Goal: Task Accomplishment & Management: Use online tool/utility

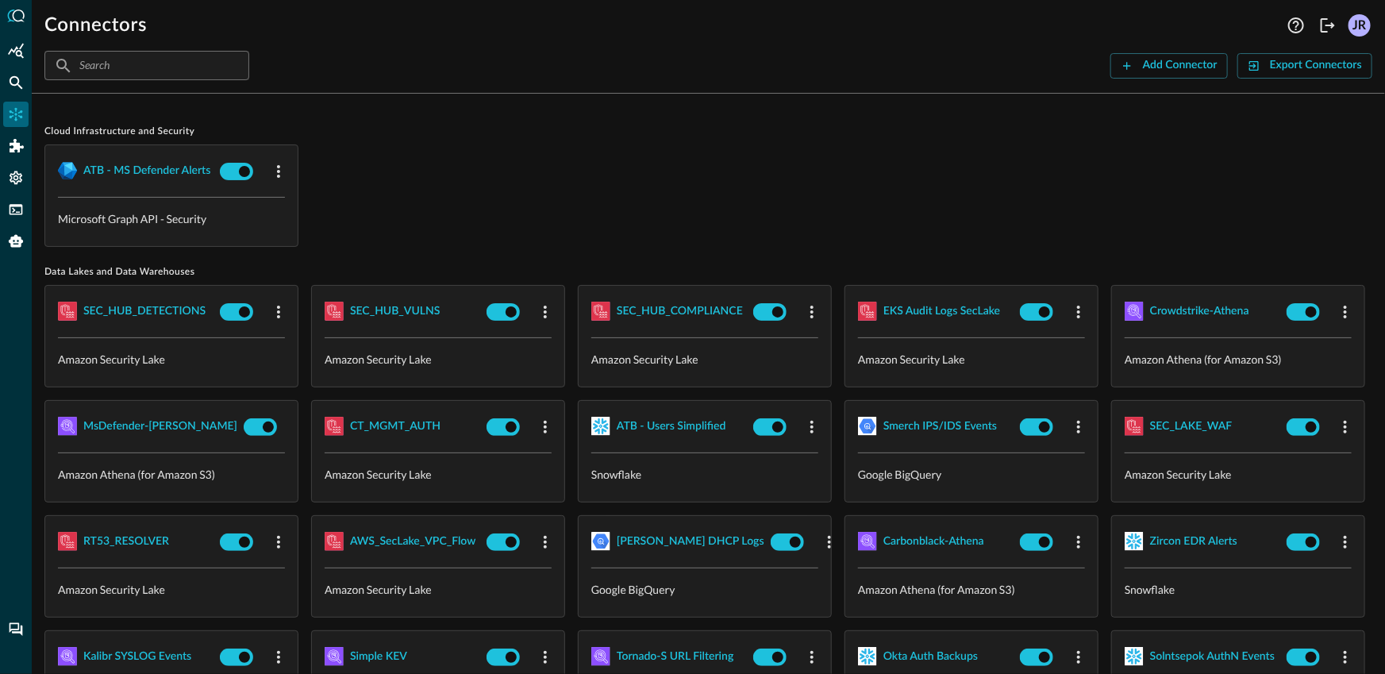
scroll to position [2, 0]
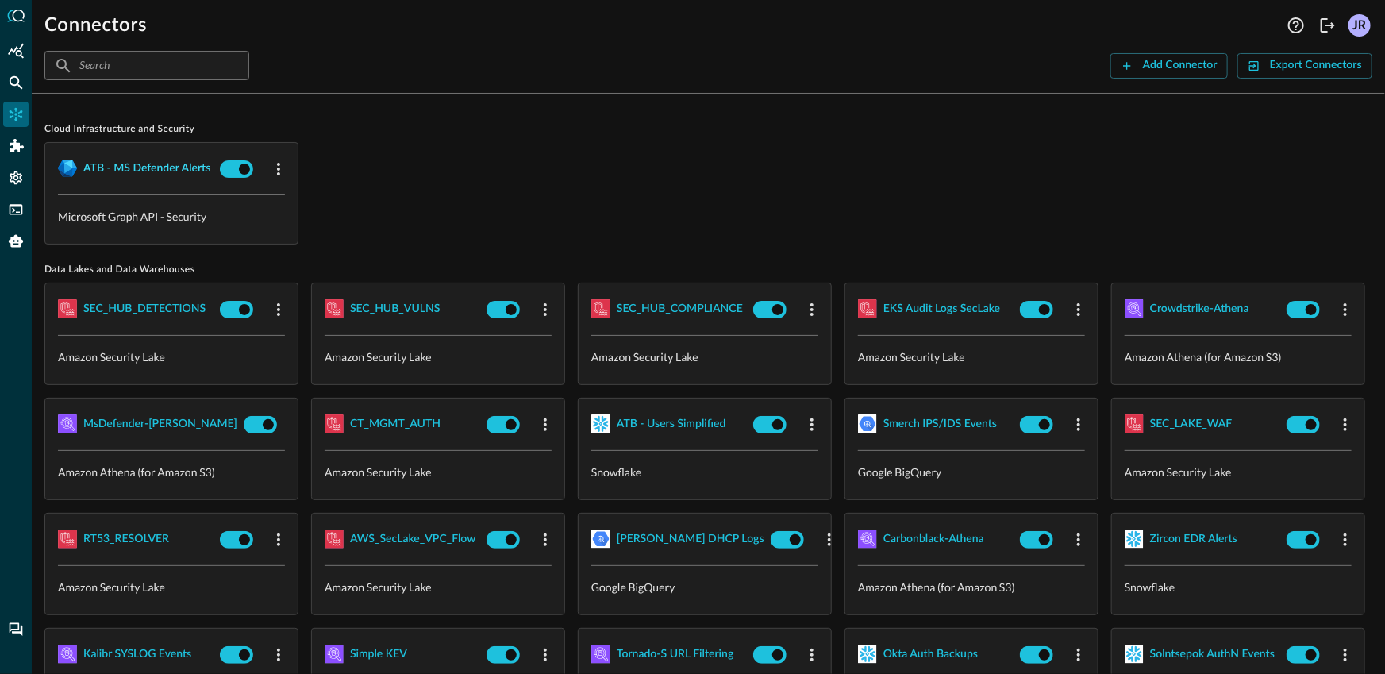
click at [150, 171] on div "ATB - MS Defender Alerts" at bounding box center [146, 169] width 127 height 20
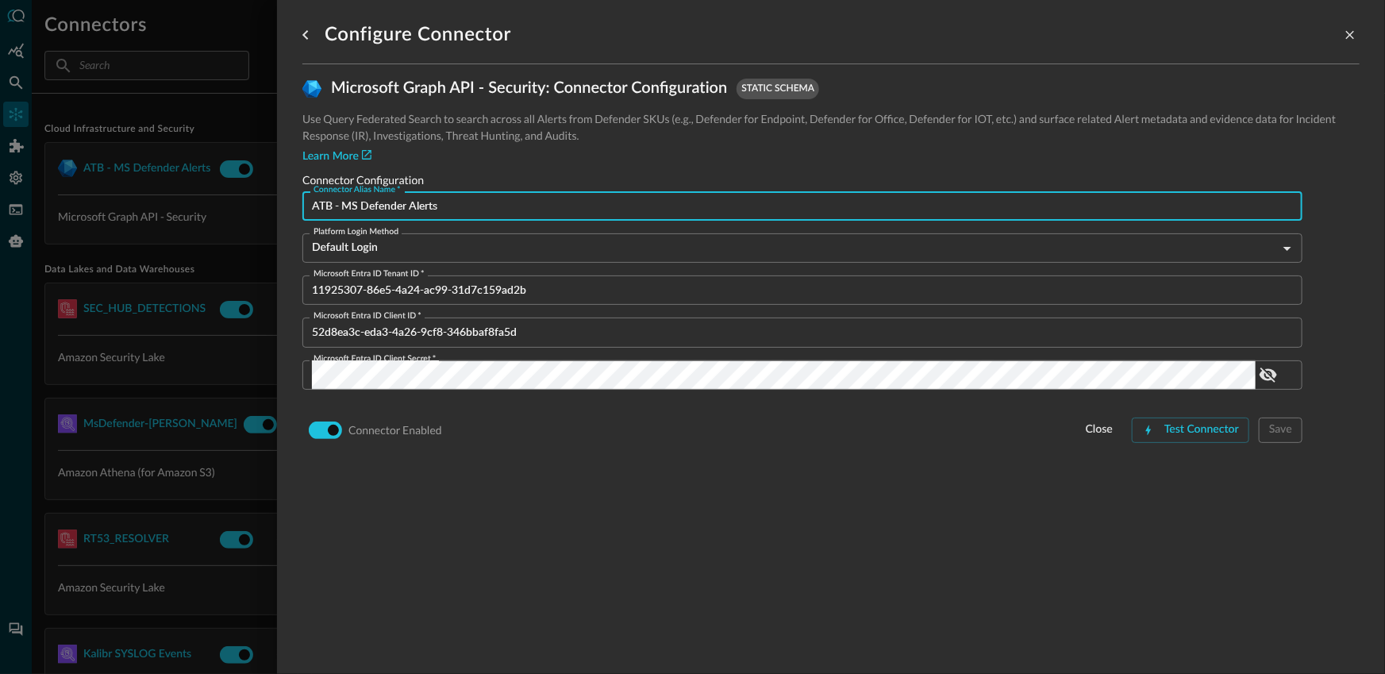
click at [503, 194] on input "ATB - MS Defender Alerts" at bounding box center [807, 205] width 990 height 29
click at [204, 363] on div at bounding box center [692, 337] width 1385 height 674
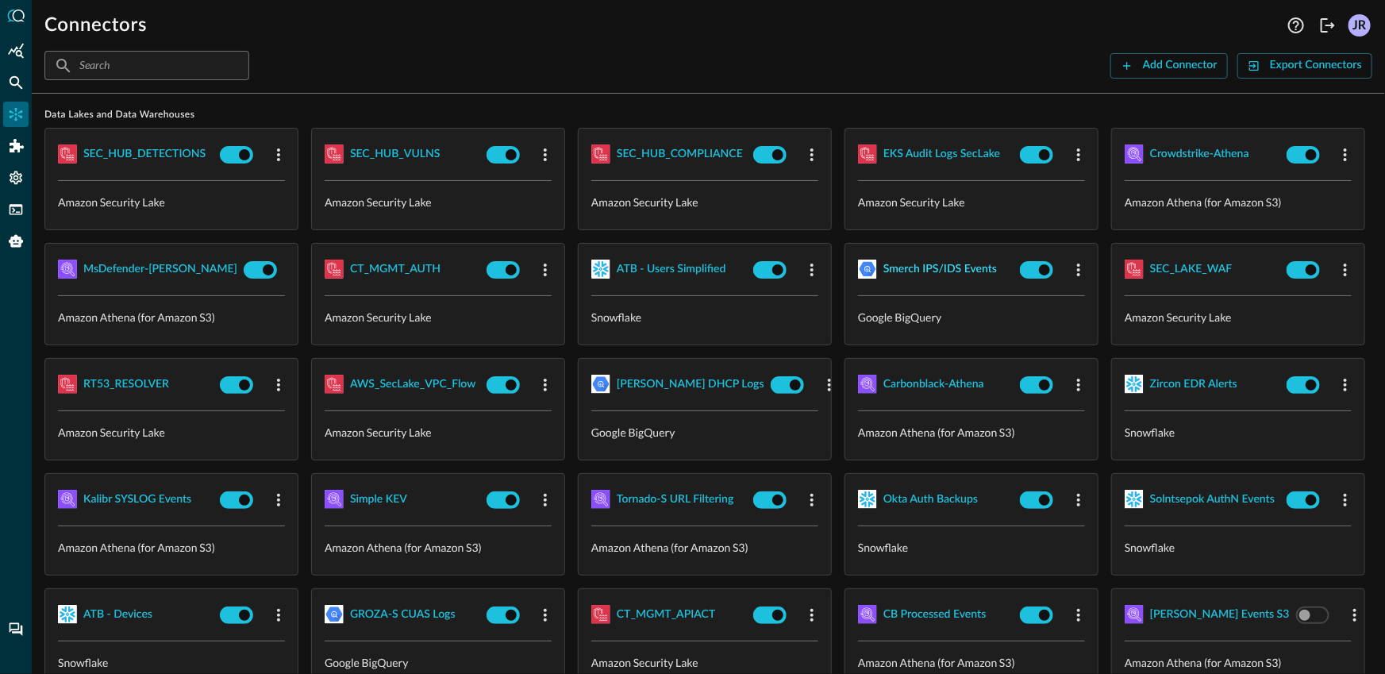
scroll to position [159, 0]
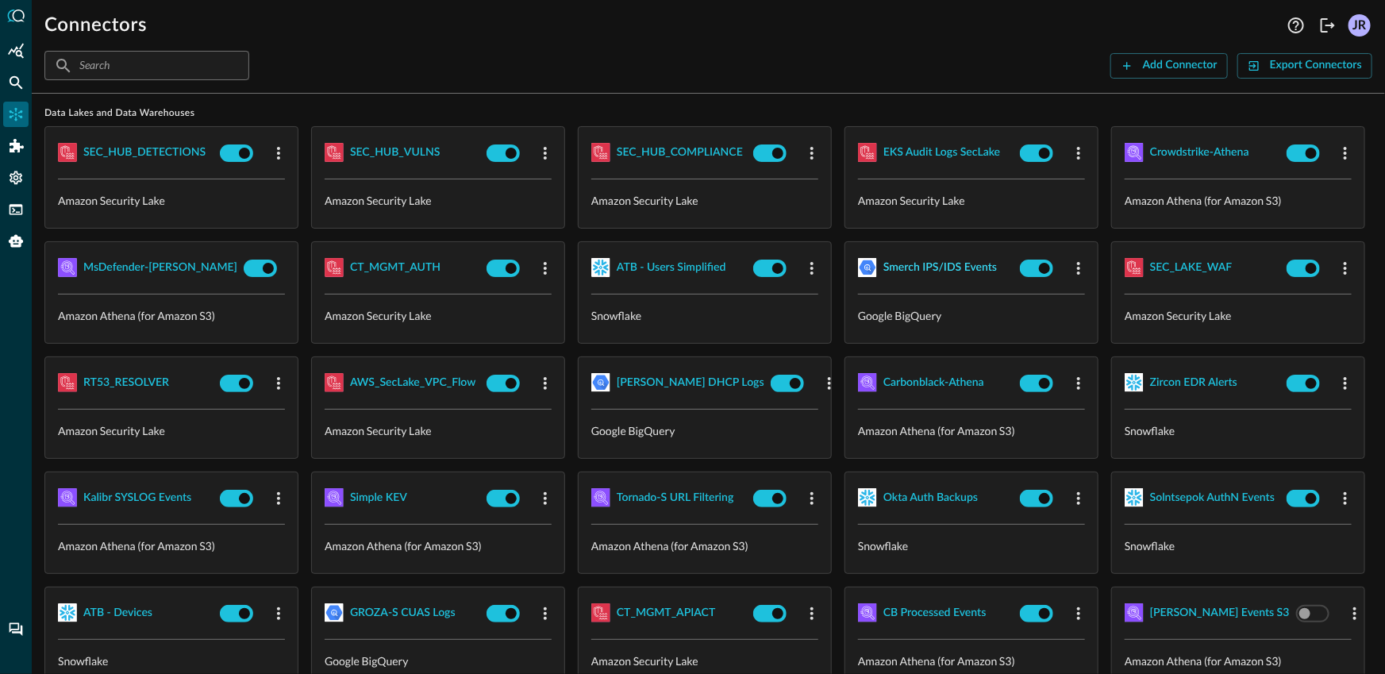
click at [883, 278] on div "Smerch IPS/IDS Events" at bounding box center [939, 268] width 113 height 20
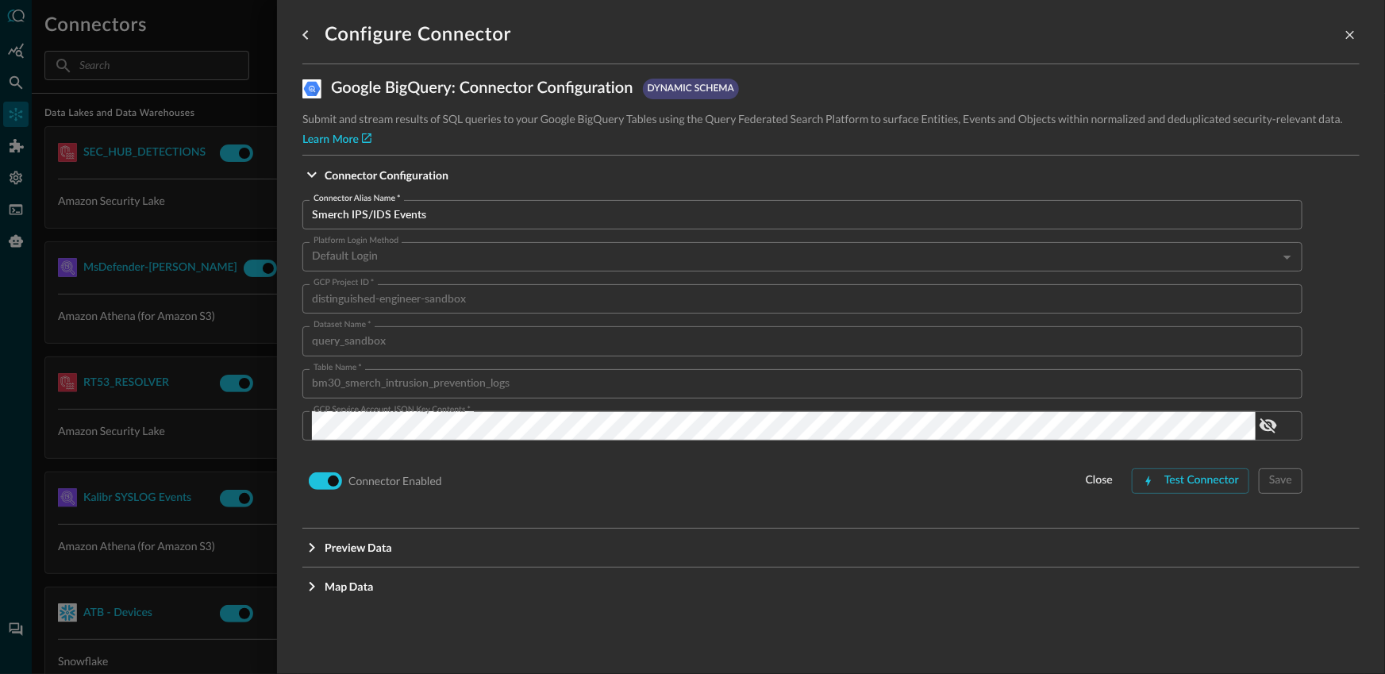
click at [419, 204] on input "Smerch IPS/IDS Events" at bounding box center [807, 214] width 990 height 29
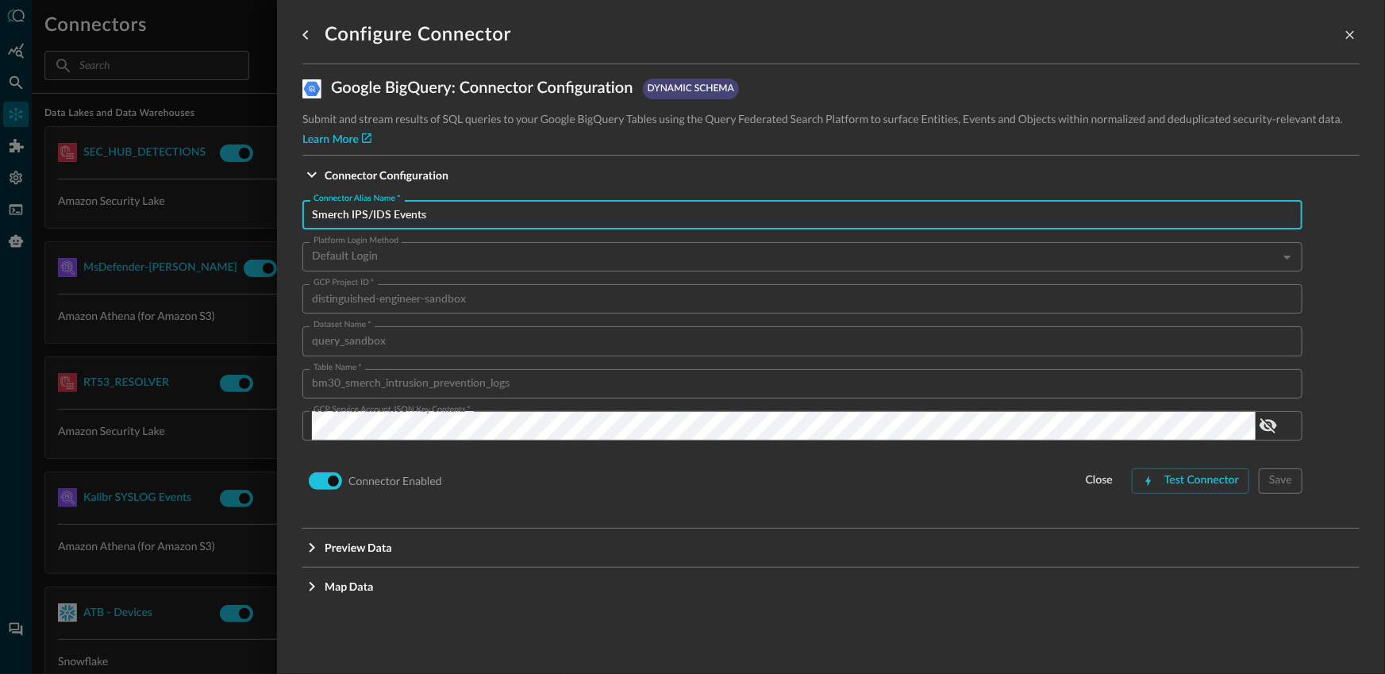
click at [419, 204] on input "Smerch IPS/IDS Events" at bounding box center [807, 214] width 990 height 29
click at [202, 335] on div at bounding box center [692, 337] width 1385 height 674
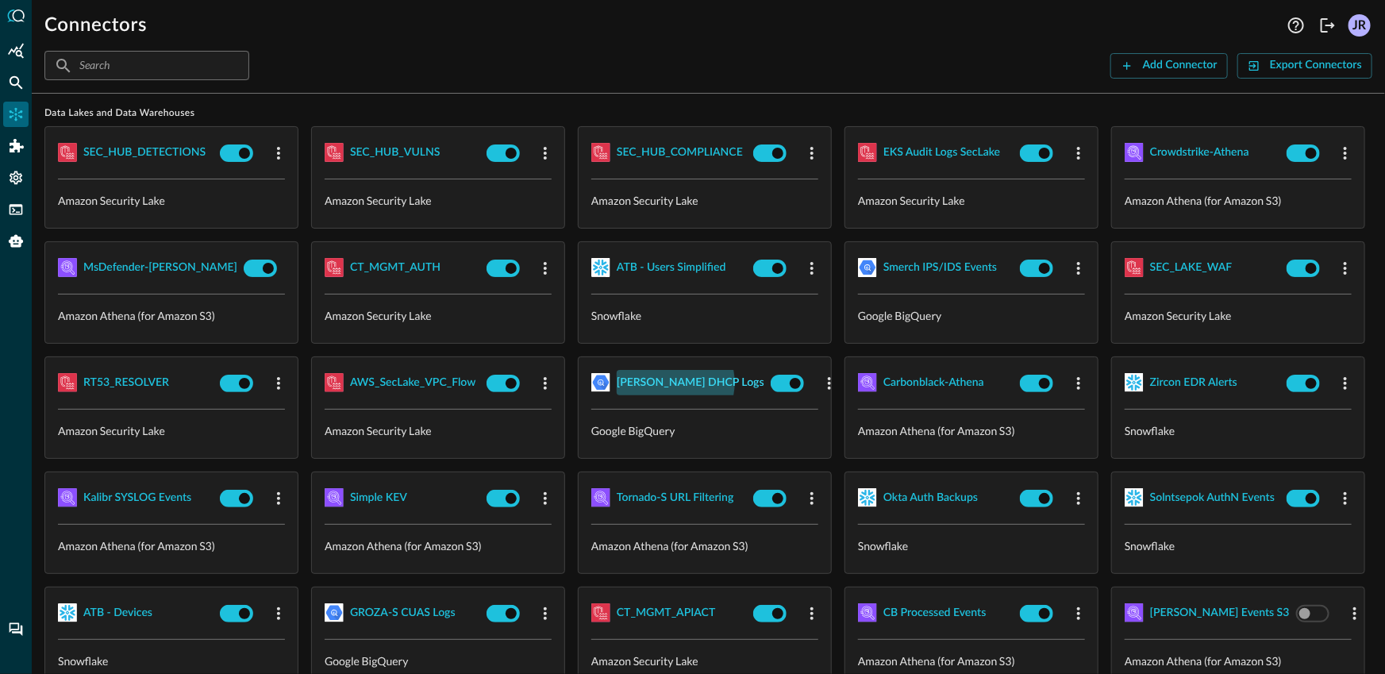
click at [617, 393] on div "[PERSON_NAME] DHCP Logs" at bounding box center [691, 383] width 148 height 20
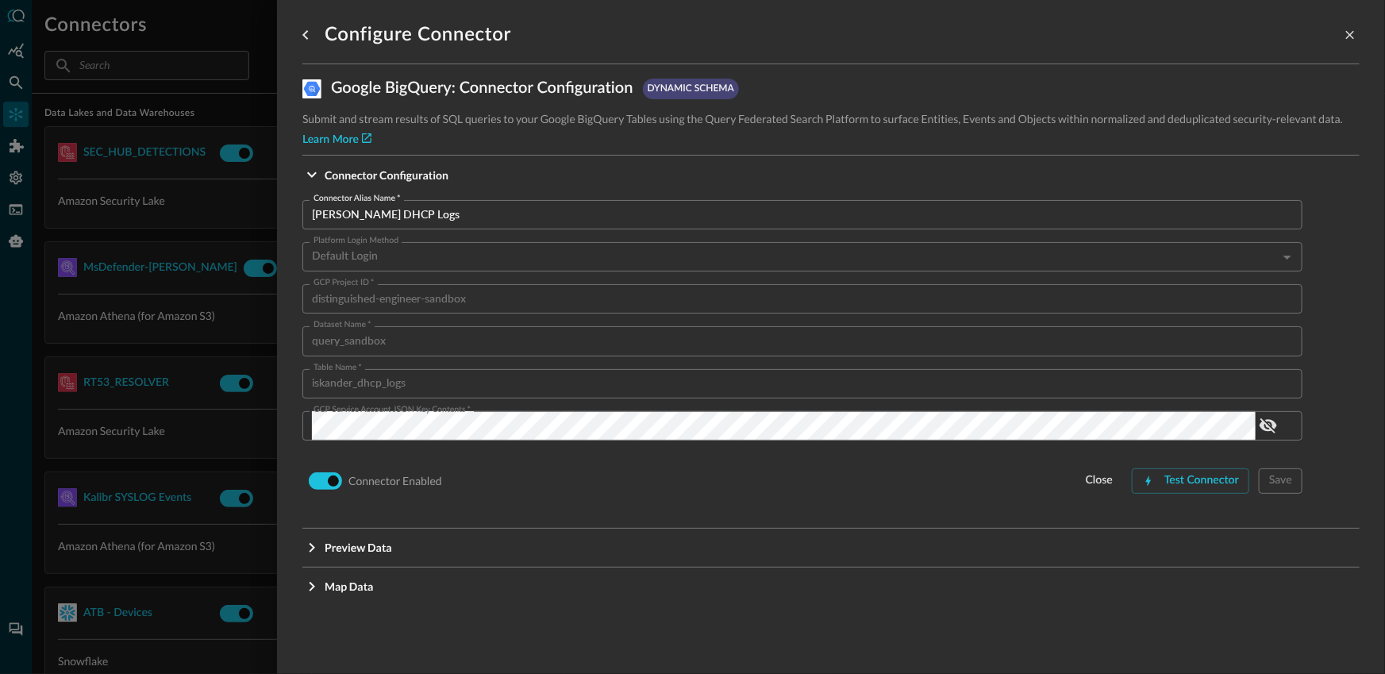
click at [428, 226] on input "[PERSON_NAME] DHCP Logs" at bounding box center [807, 214] width 990 height 29
click at [178, 452] on div at bounding box center [692, 337] width 1385 height 674
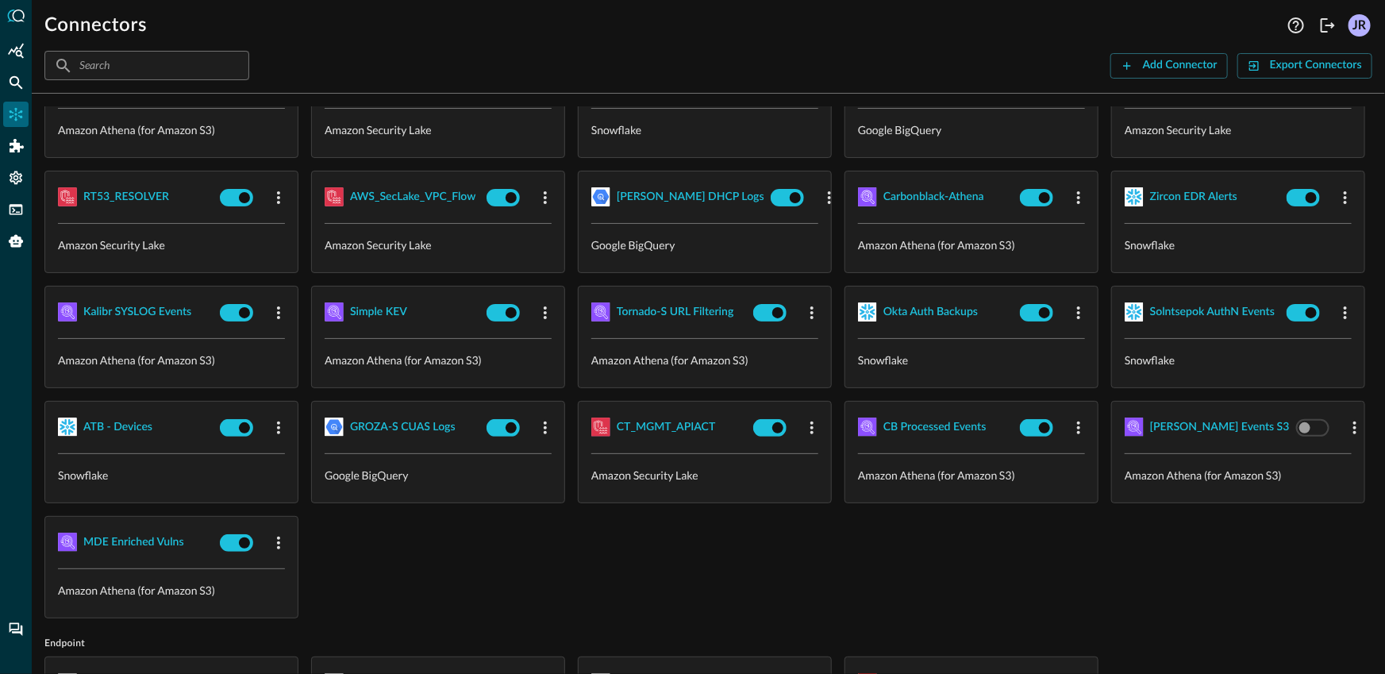
scroll to position [344, 0]
click at [191, 307] on div "Kalibr SYSLOG Events" at bounding box center [137, 312] width 108 height 20
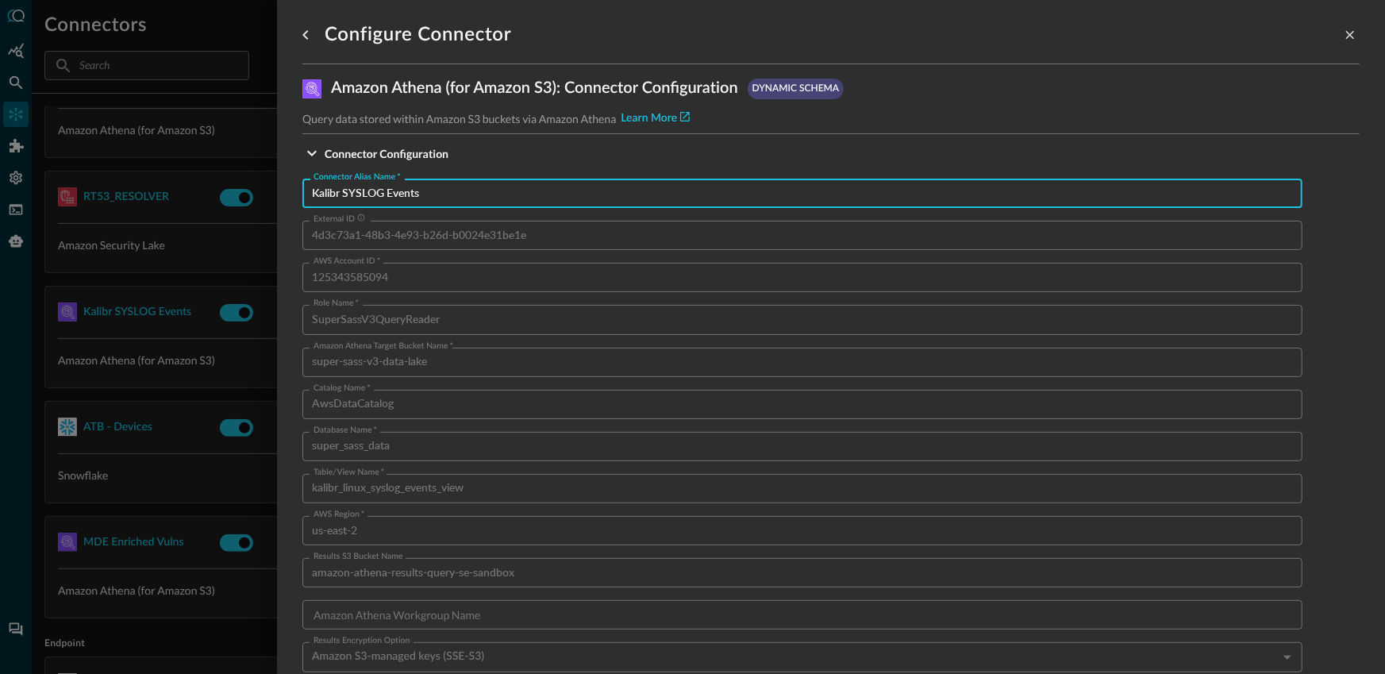
click at [437, 188] on input "Kalibr SYSLOG Events" at bounding box center [807, 193] width 990 height 29
click at [147, 489] on div at bounding box center [692, 337] width 1385 height 674
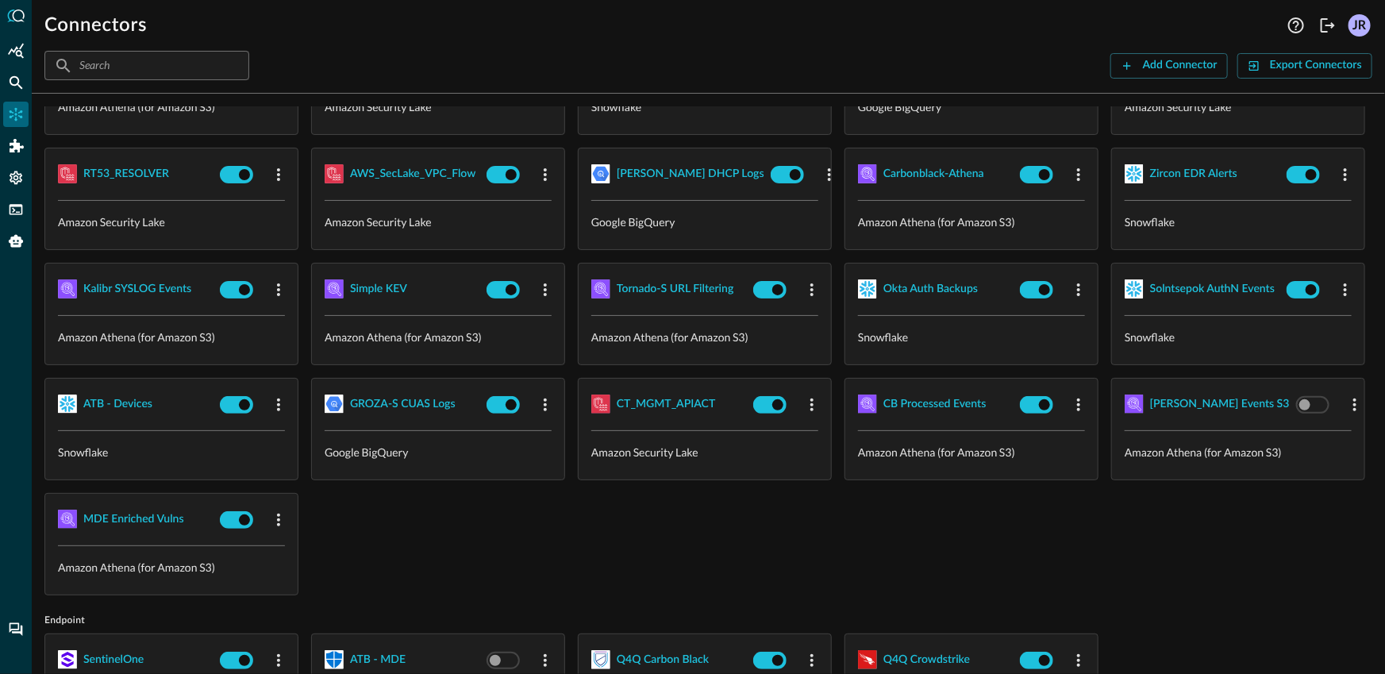
scroll to position [368, 0]
click at [617, 298] on div "Tornado-S URL Filtering" at bounding box center [675, 289] width 117 height 20
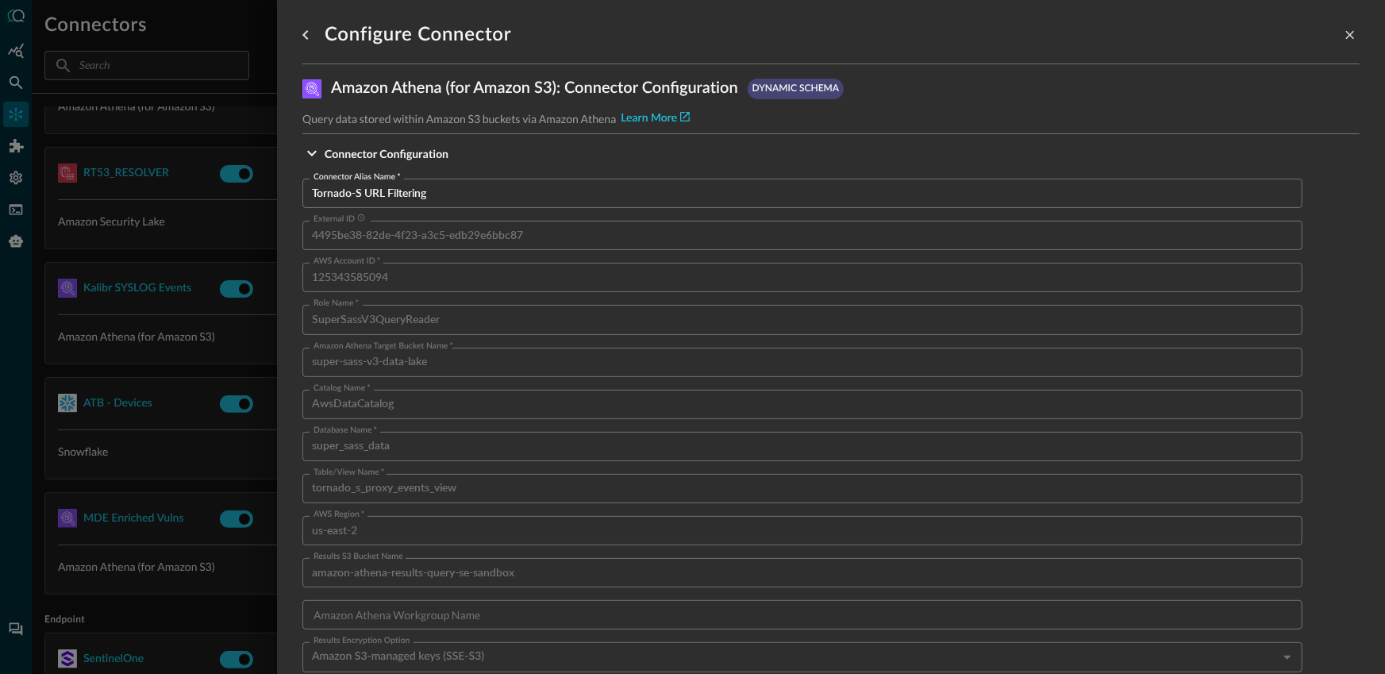
click at [448, 191] on input "Tornado-S URL Filtering" at bounding box center [807, 193] width 990 height 29
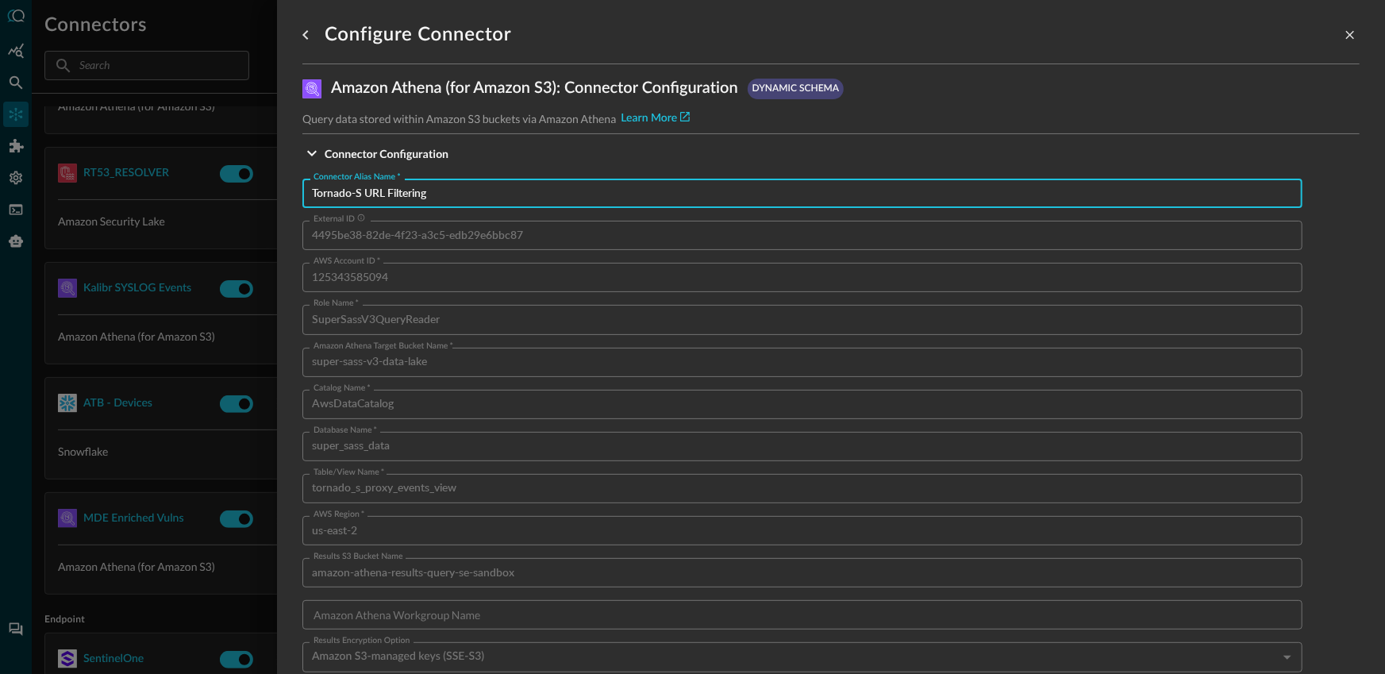
click at [163, 476] on div at bounding box center [692, 337] width 1385 height 674
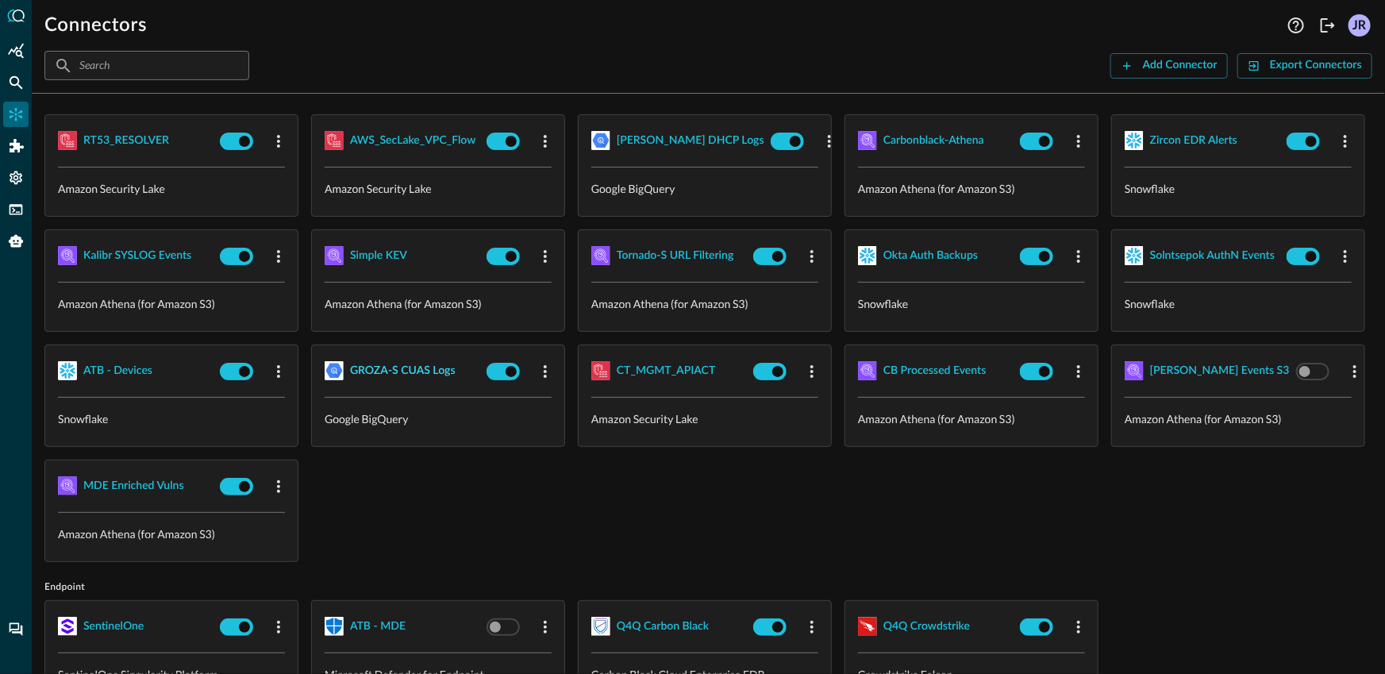
scroll to position [402, 0]
click at [394, 380] on div "GROZA-S CUAS Logs" at bounding box center [403, 370] width 106 height 20
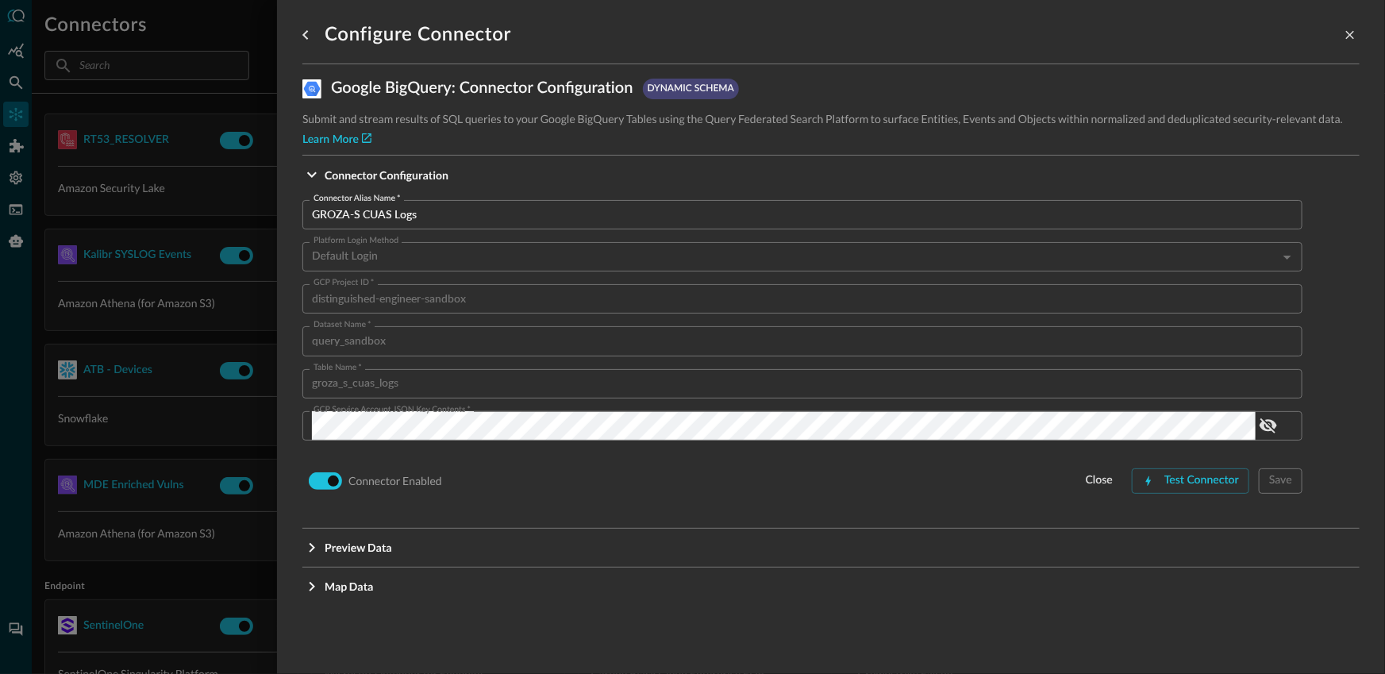
click at [457, 220] on input "GROZA-S CUAS Logs" at bounding box center [807, 214] width 990 height 29
click at [178, 551] on div at bounding box center [692, 337] width 1385 height 674
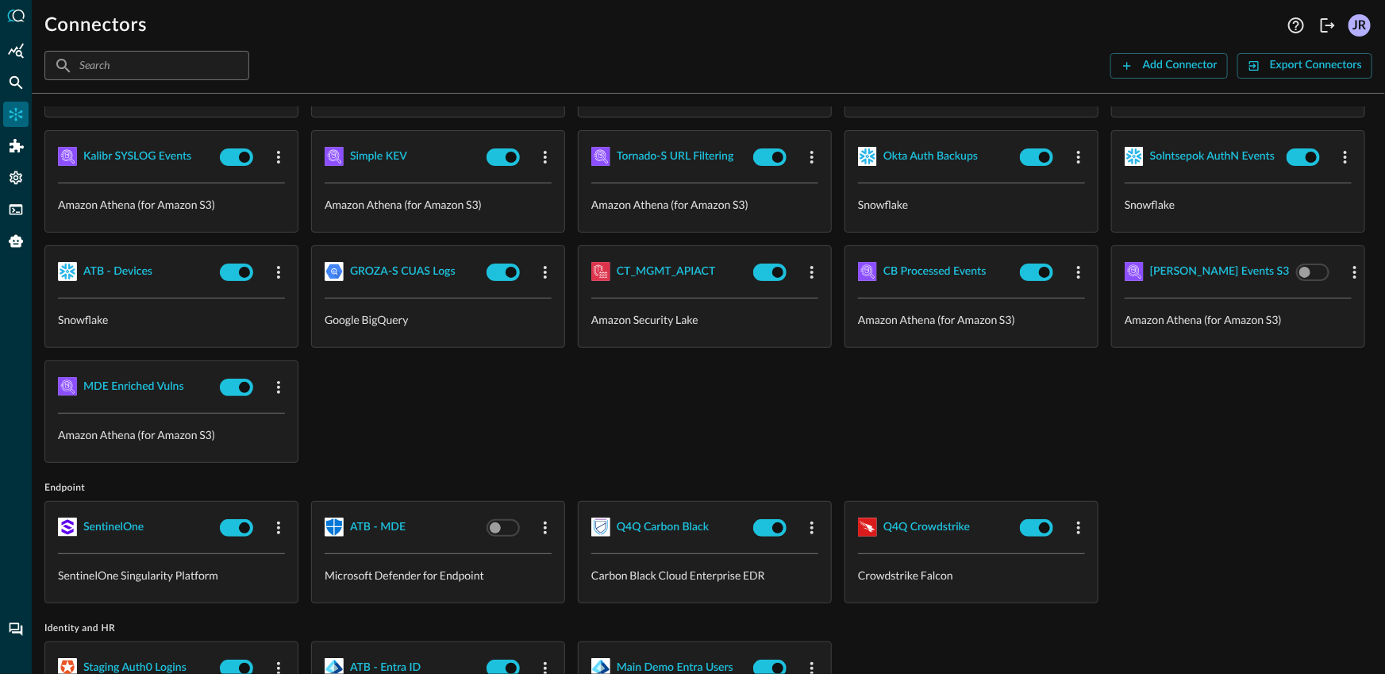
scroll to position [763, 0]
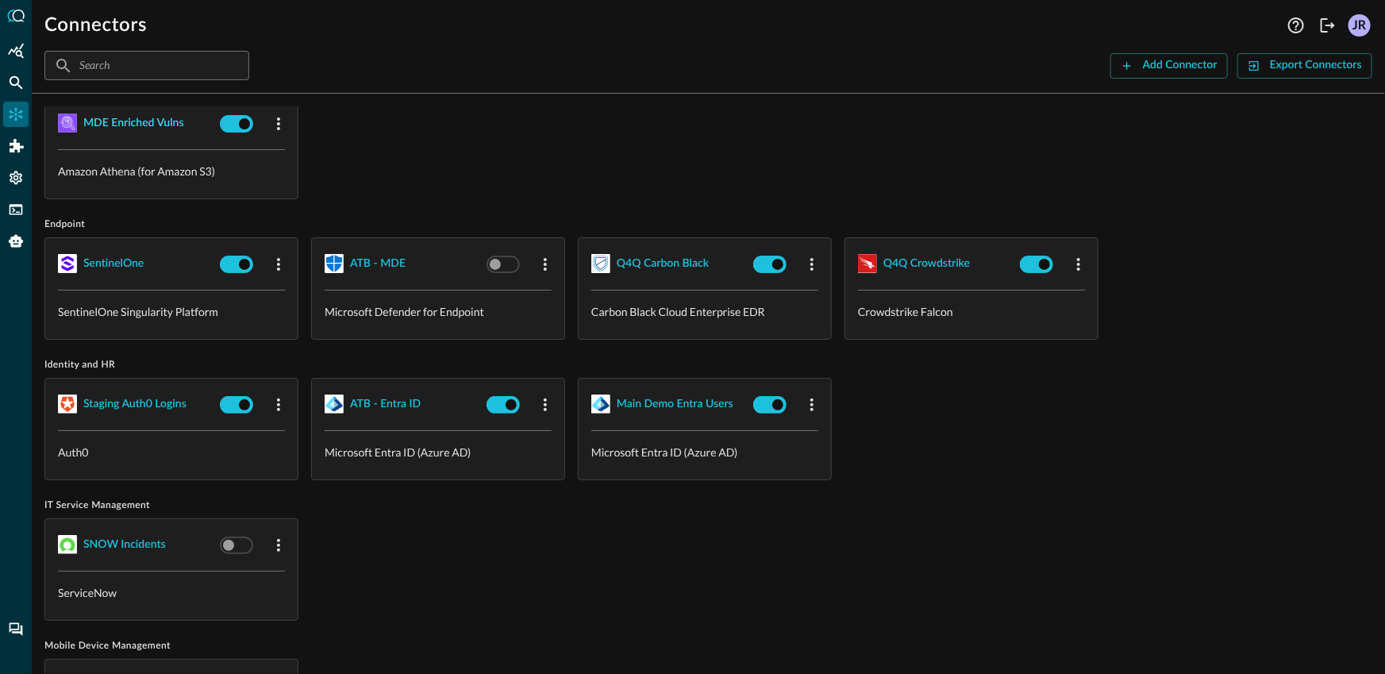
click at [184, 133] on div "MDE Enriched Vulns" at bounding box center [133, 123] width 101 height 20
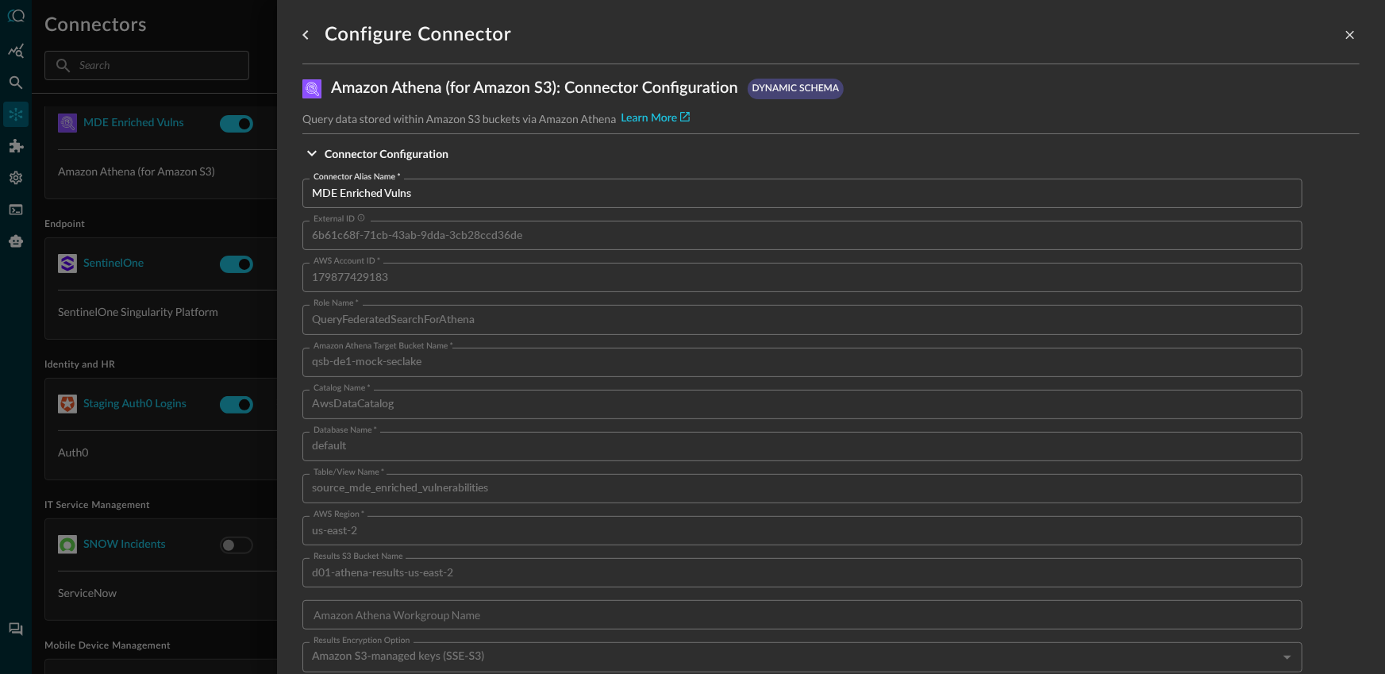
click at [515, 188] on input "MDE Enriched Vulns" at bounding box center [807, 193] width 990 height 29
click at [194, 455] on div at bounding box center [692, 337] width 1385 height 674
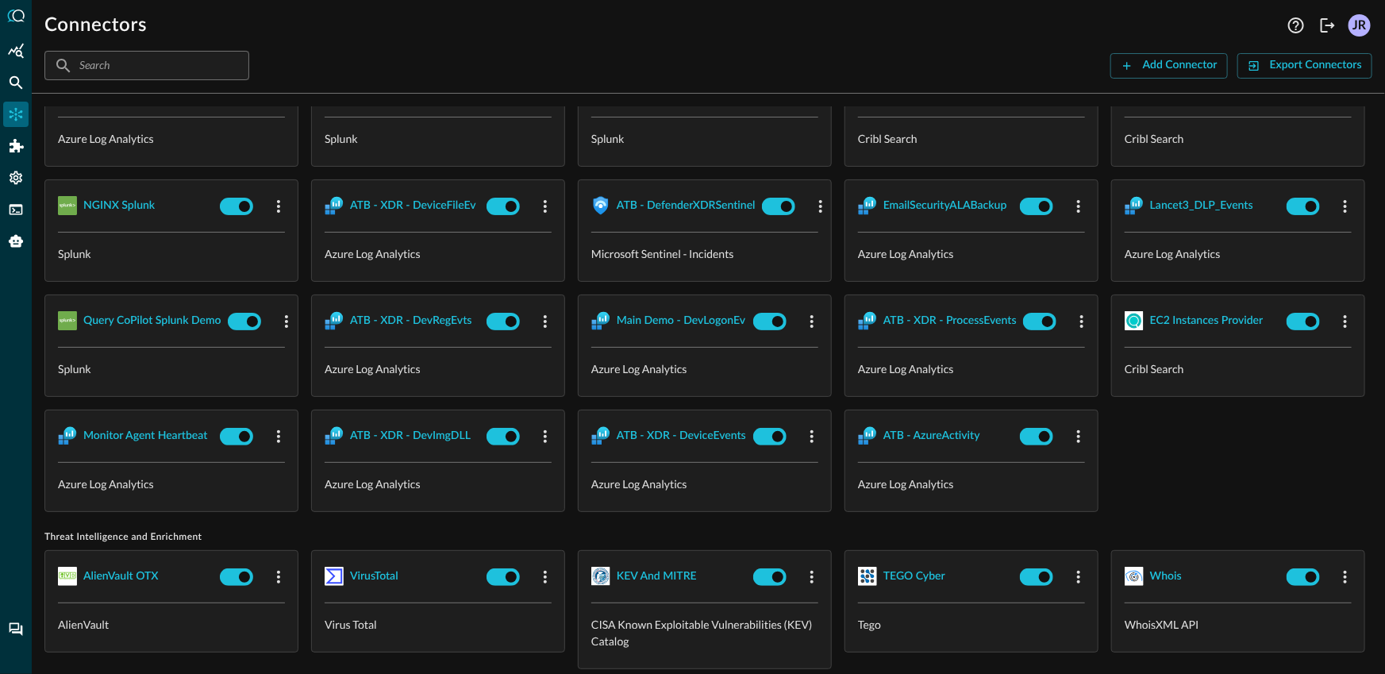
scroll to position [1499, 0]
click at [883, 215] on div "EmailSecurityALABackup" at bounding box center [945, 205] width 124 height 20
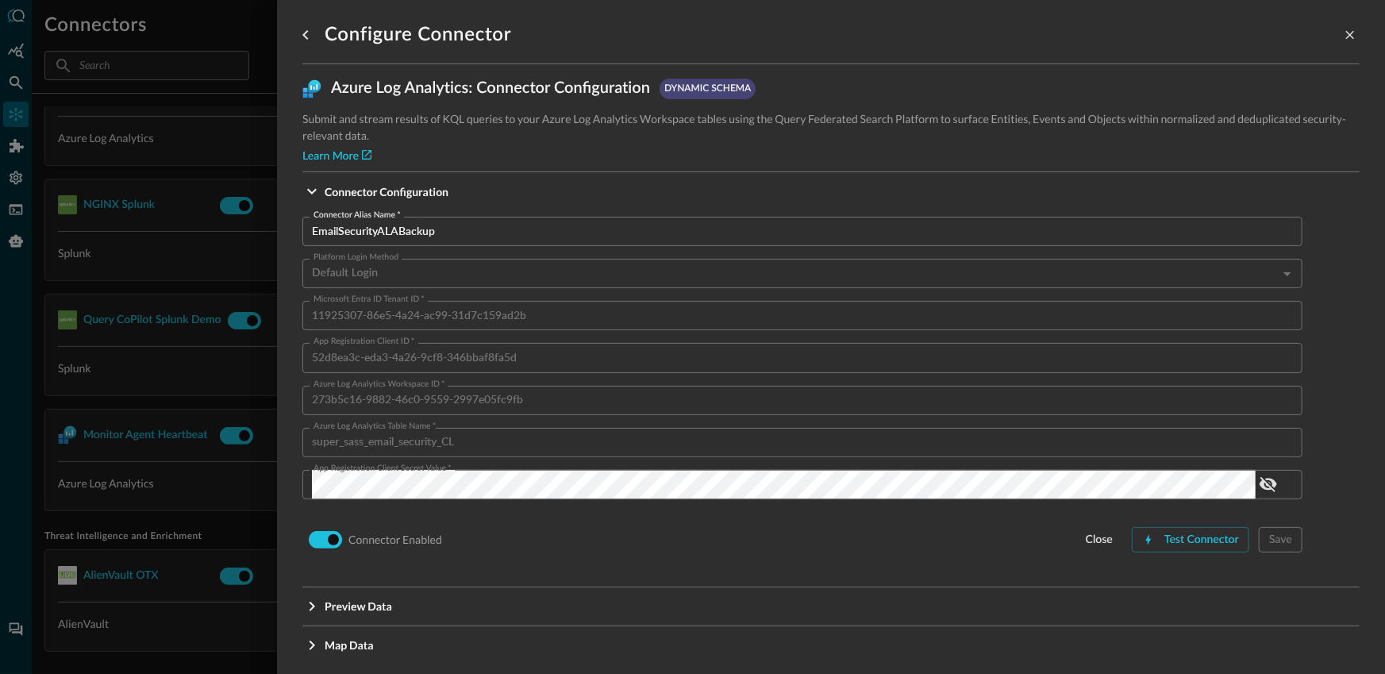
click at [505, 244] on input "EmailSecurityALABackup" at bounding box center [807, 231] width 990 height 29
click at [172, 502] on div at bounding box center [692, 337] width 1385 height 674
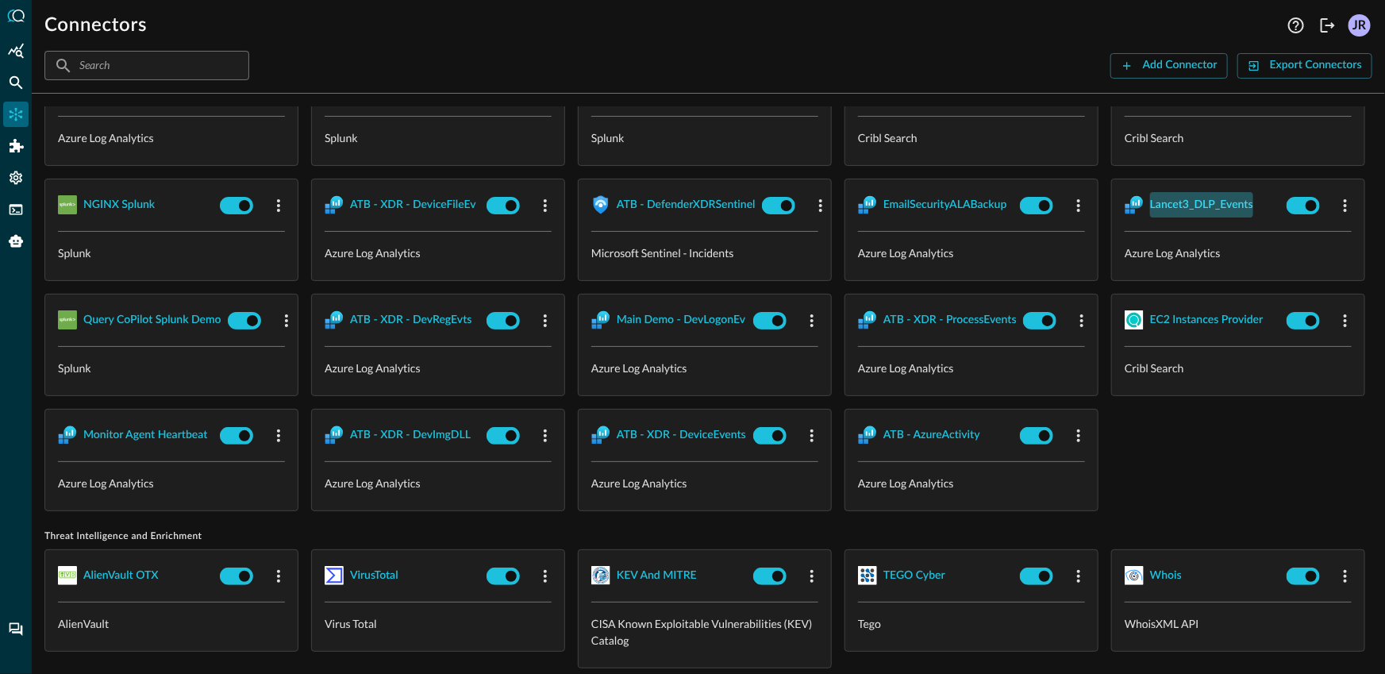
click at [1150, 215] on div "Lancet3_DLP_Events" at bounding box center [1201, 205] width 103 height 20
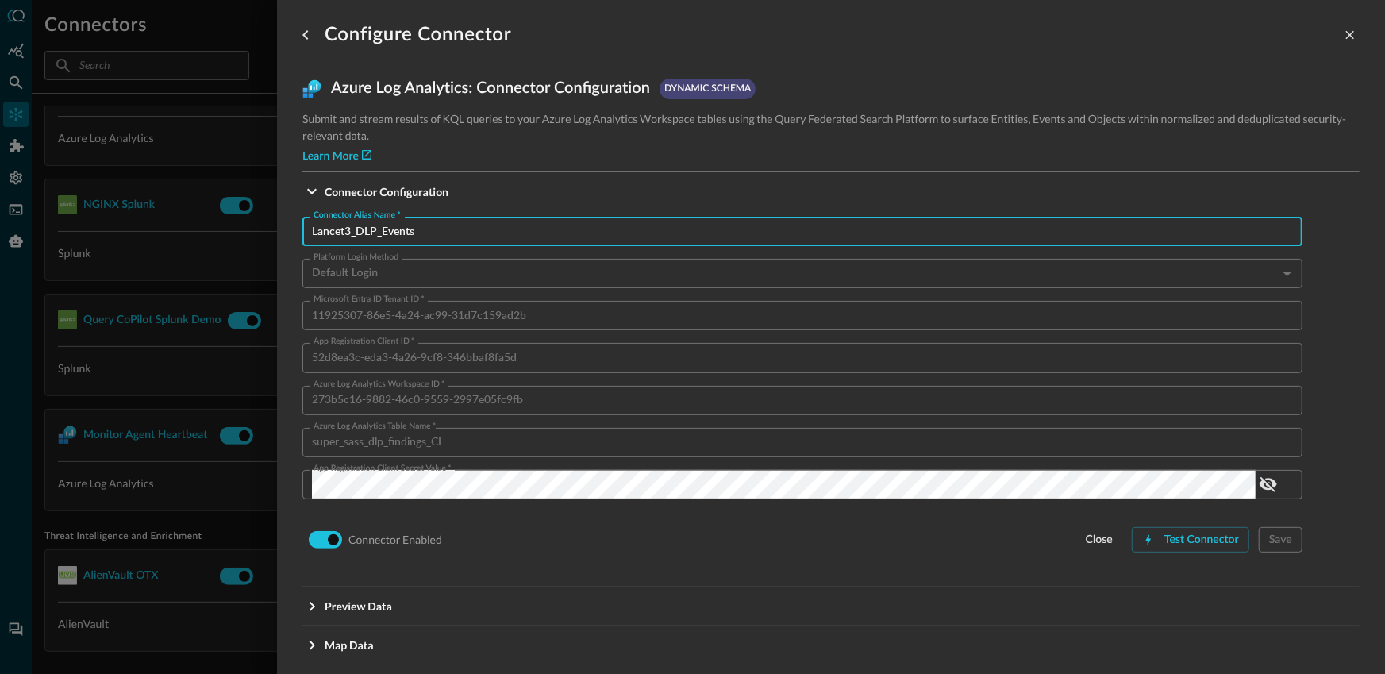
click at [447, 233] on input "Lancet3_DLP_Events" at bounding box center [807, 231] width 990 height 29
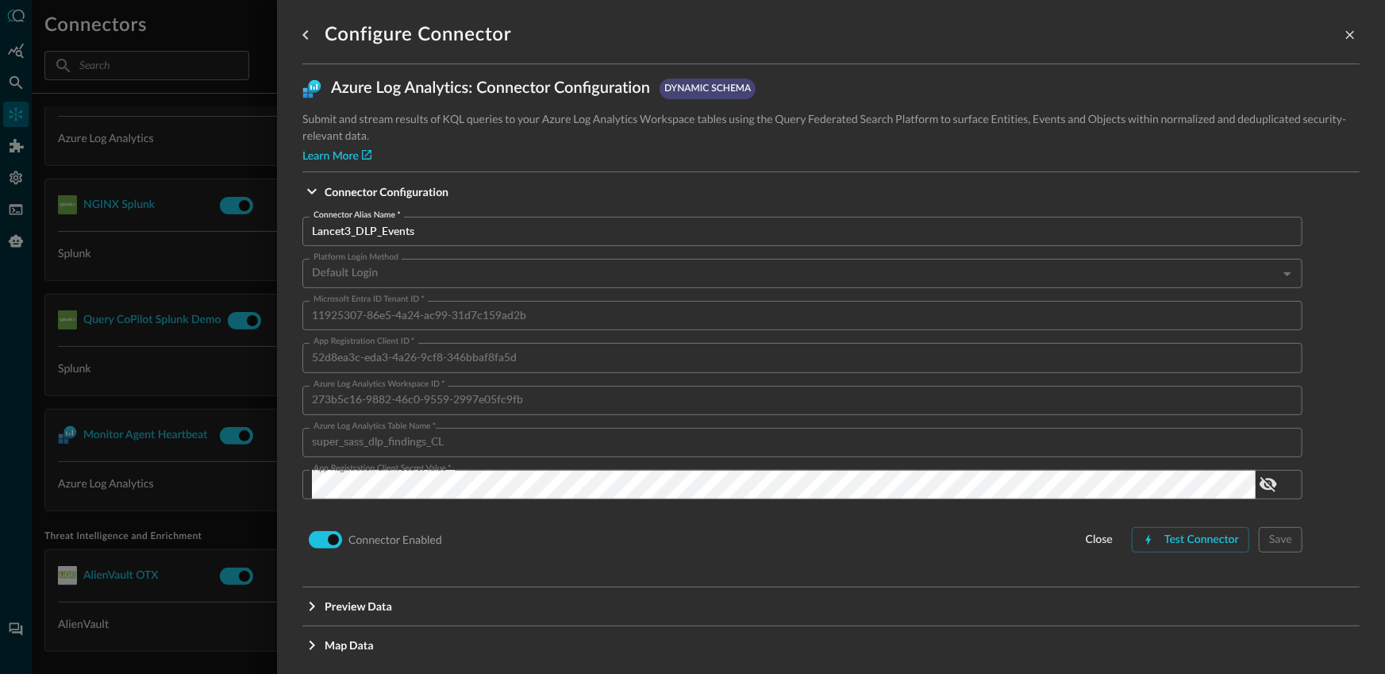
click at [205, 489] on div at bounding box center [692, 337] width 1385 height 674
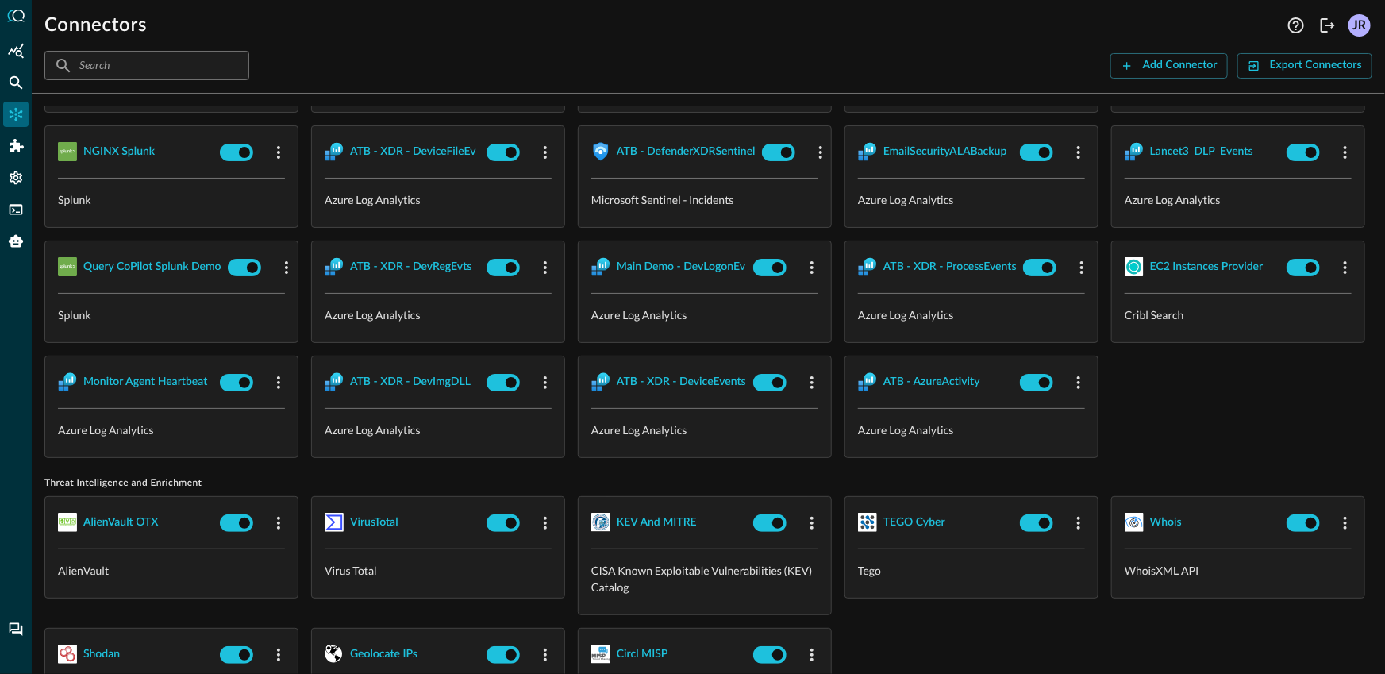
scroll to position [1565, 0]
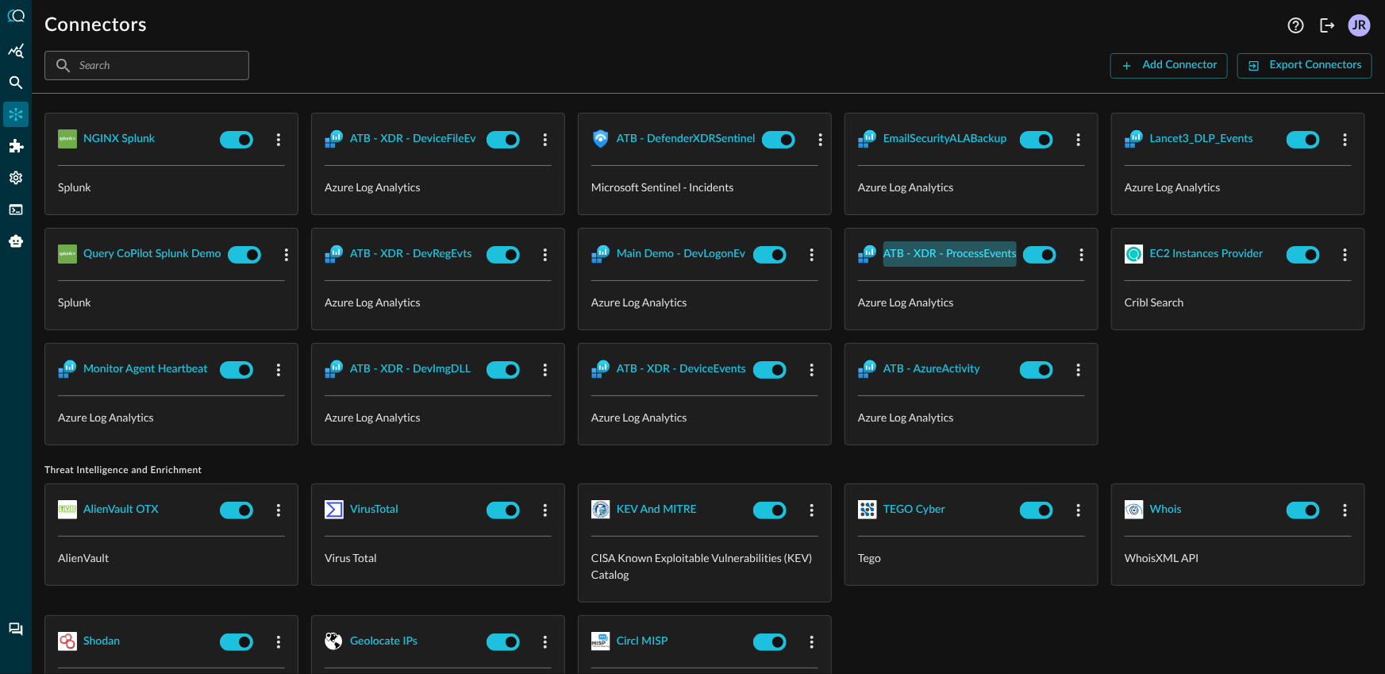
click at [883, 264] on div "ATB - XDR - ProcessEvents" at bounding box center [949, 254] width 133 height 20
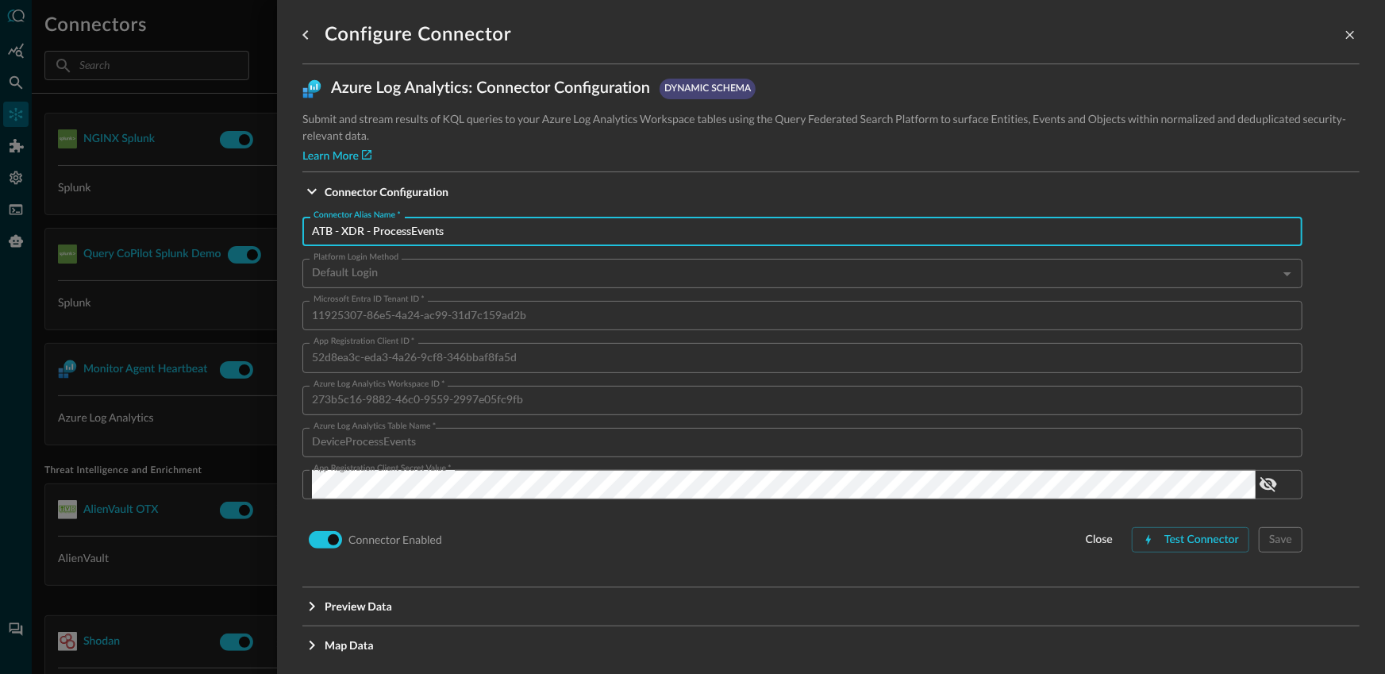
click at [554, 235] on input "ATB - XDR - ProcessEvents" at bounding box center [807, 231] width 990 height 29
click at [179, 555] on div at bounding box center [692, 337] width 1385 height 674
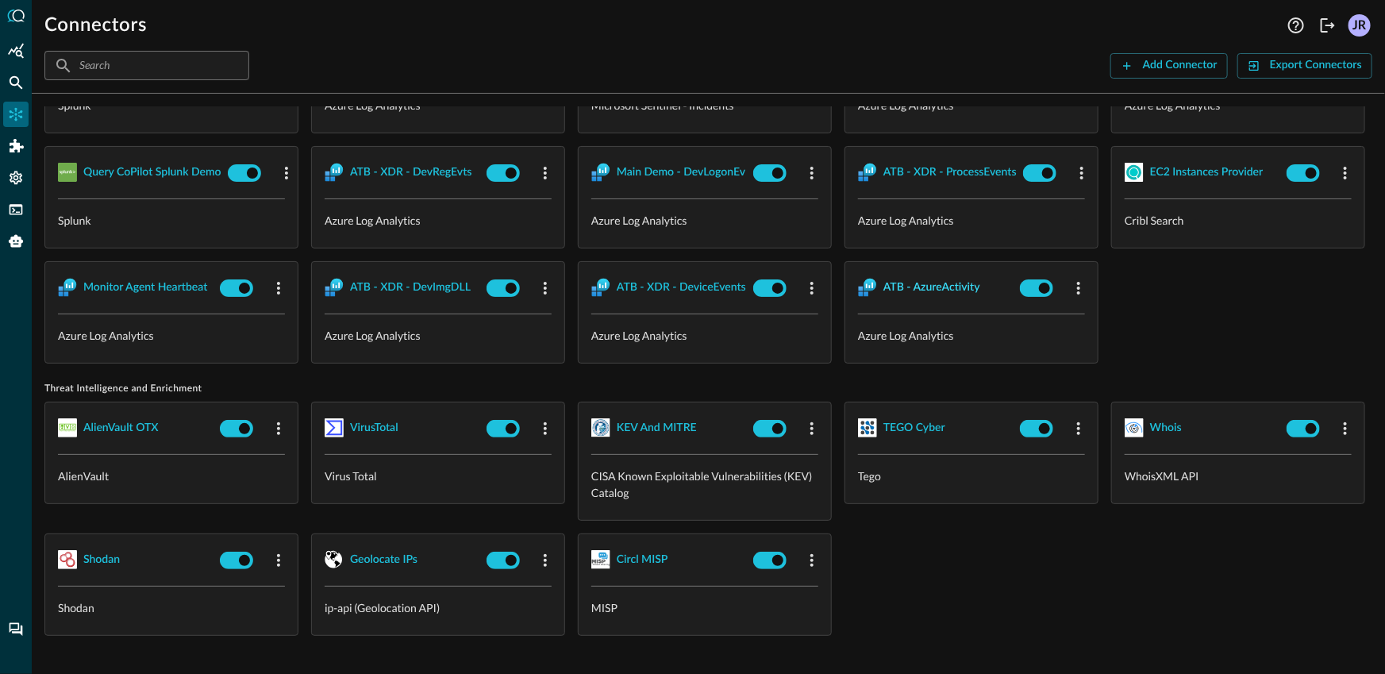
scroll to position [1724, 0]
click at [617, 298] on div "ATB - XDR - DeviceEvents" at bounding box center [681, 288] width 129 height 20
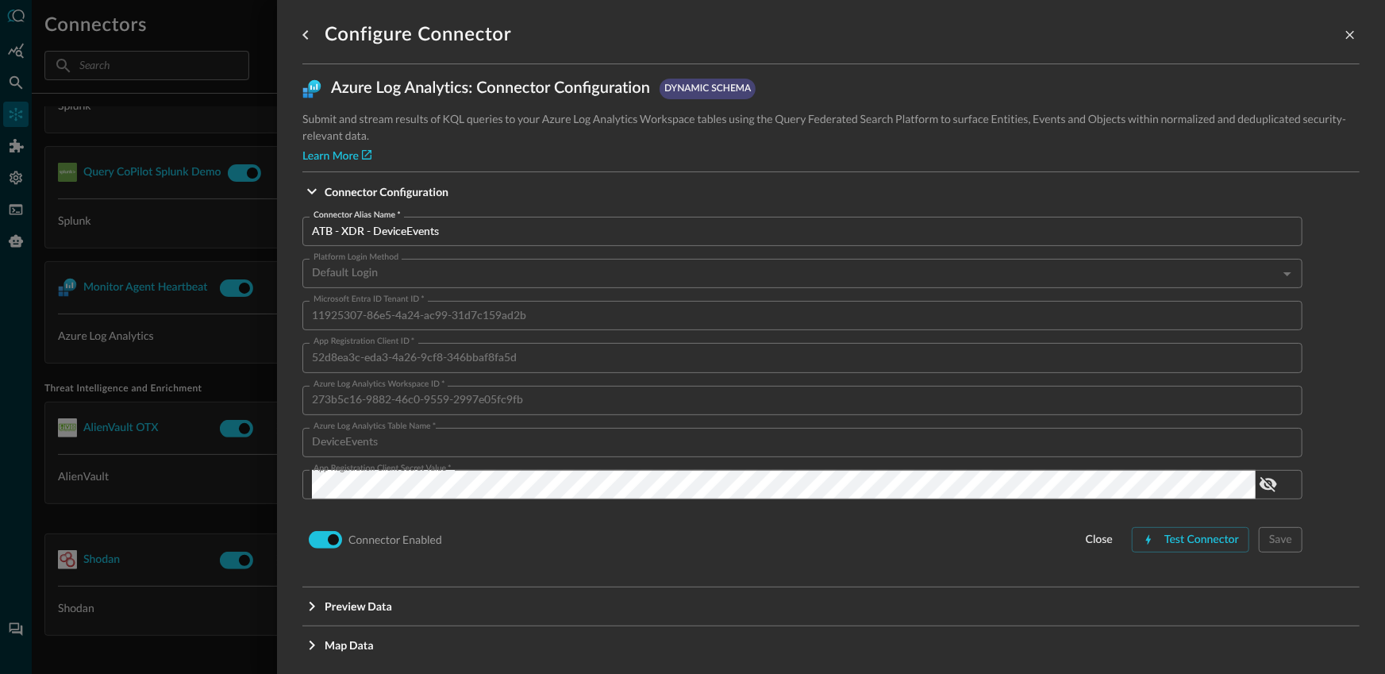
click at [522, 237] on input "ATB - XDR - DeviceEvents" at bounding box center [807, 231] width 990 height 29
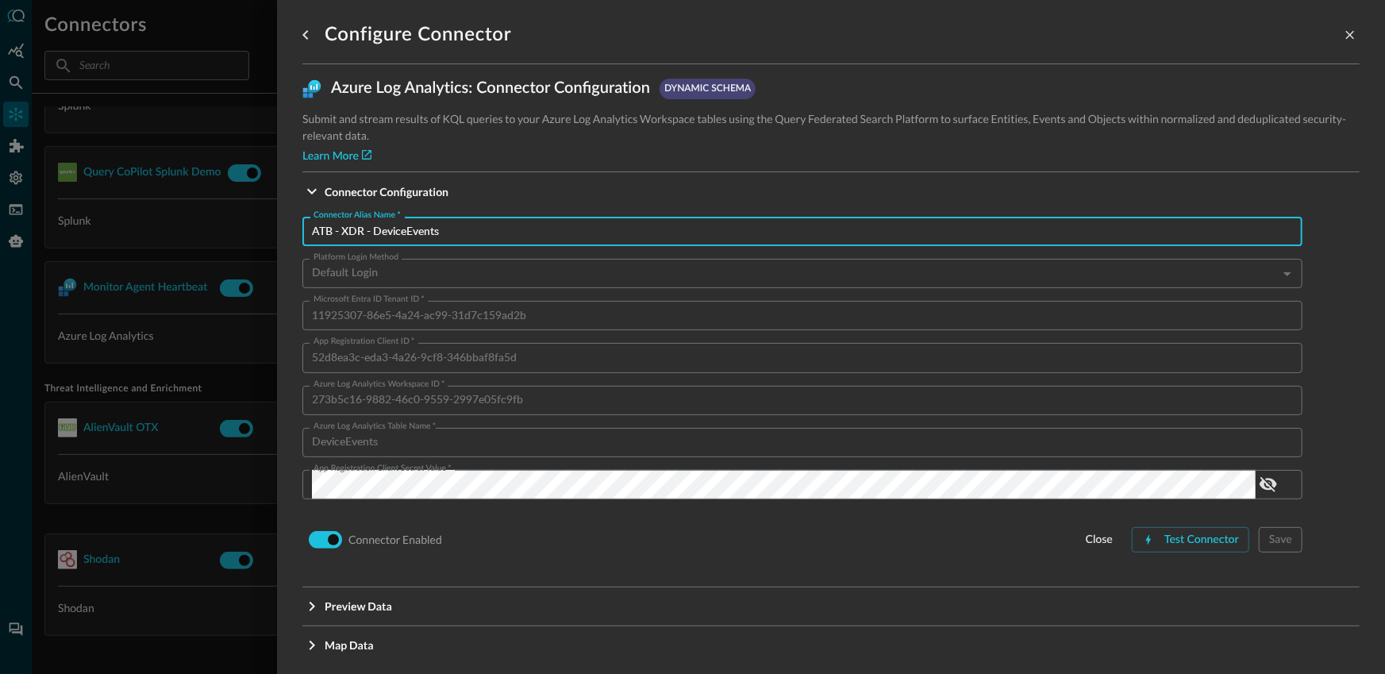
click at [233, 502] on div at bounding box center [692, 337] width 1385 height 674
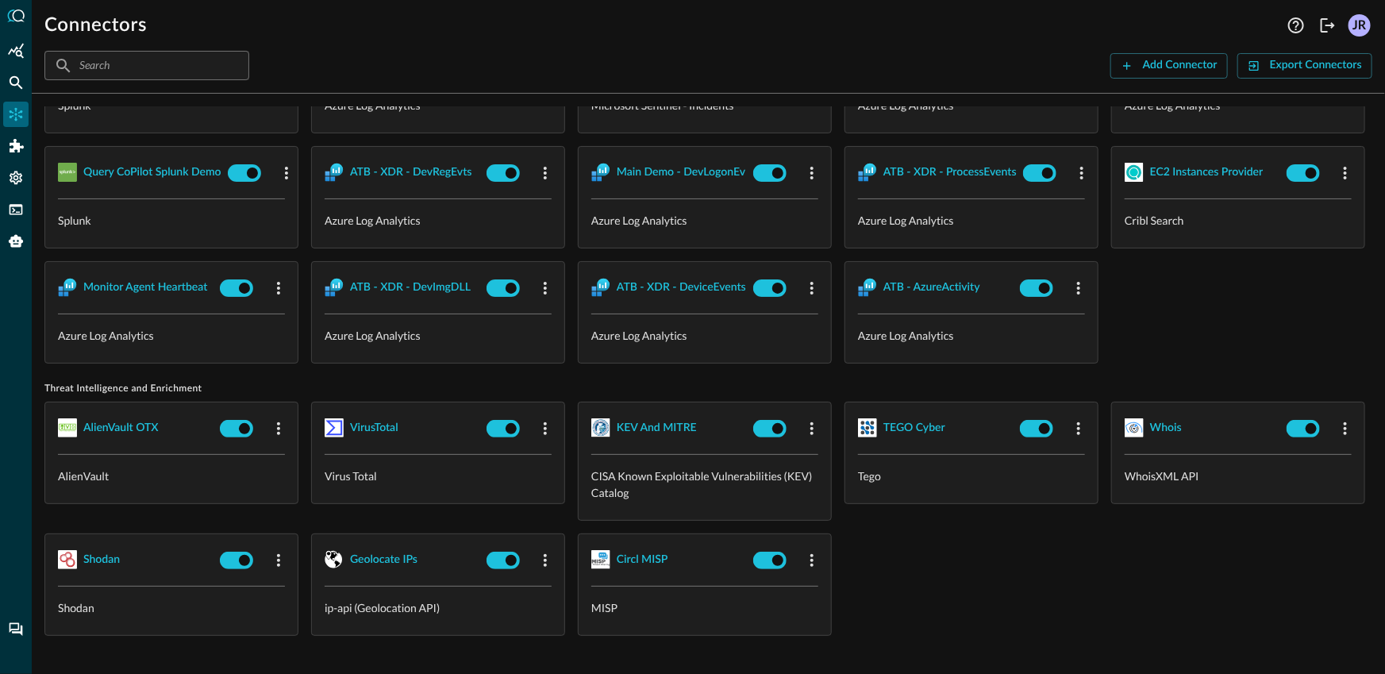
scroll to position [1872, 0]
click at [627, 33] on div "Connectors" at bounding box center [663, 25] width 1239 height 25
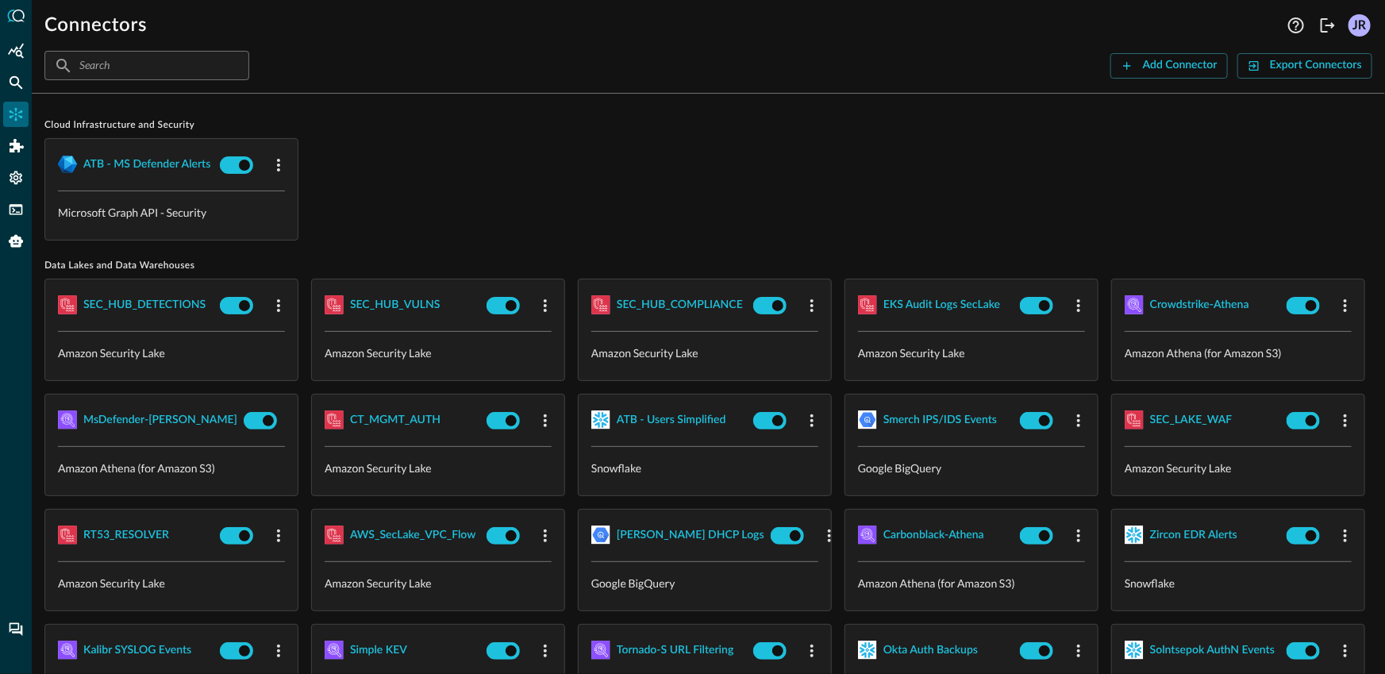
scroll to position [0, 0]
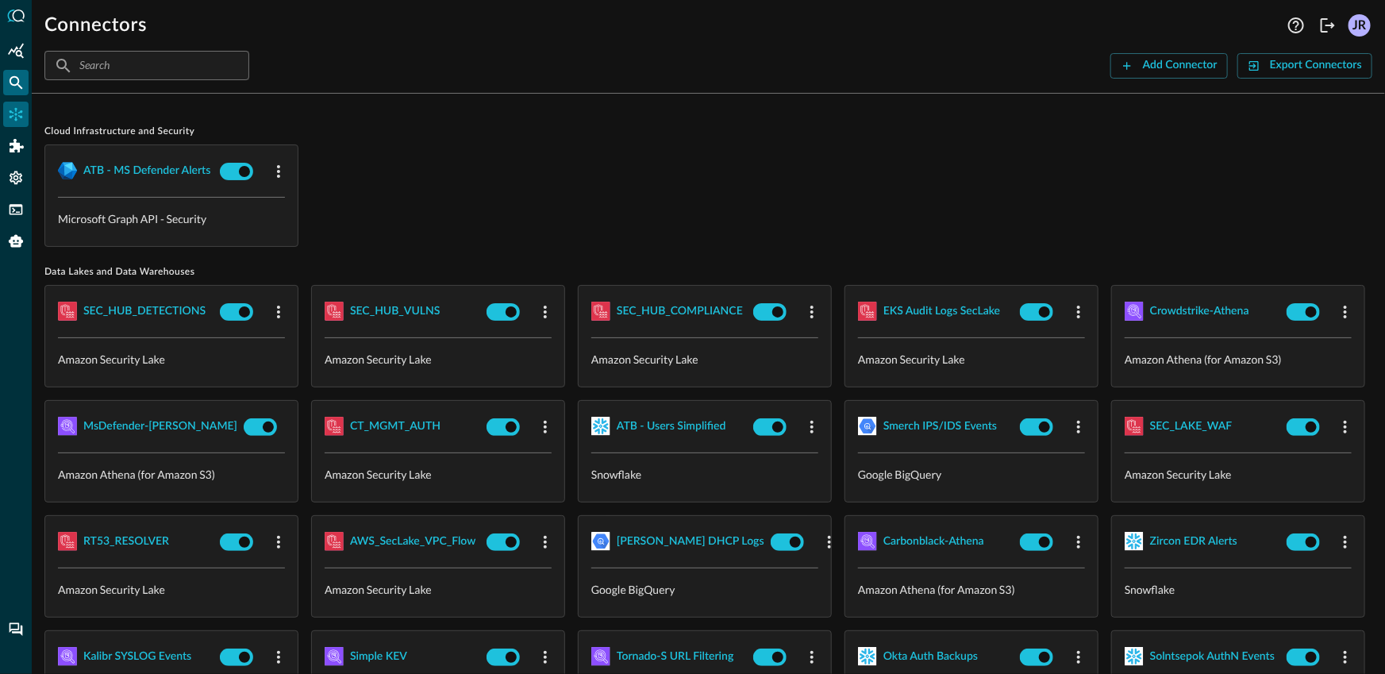
click at [19, 81] on icon "Federated Search" at bounding box center [16, 82] width 13 height 13
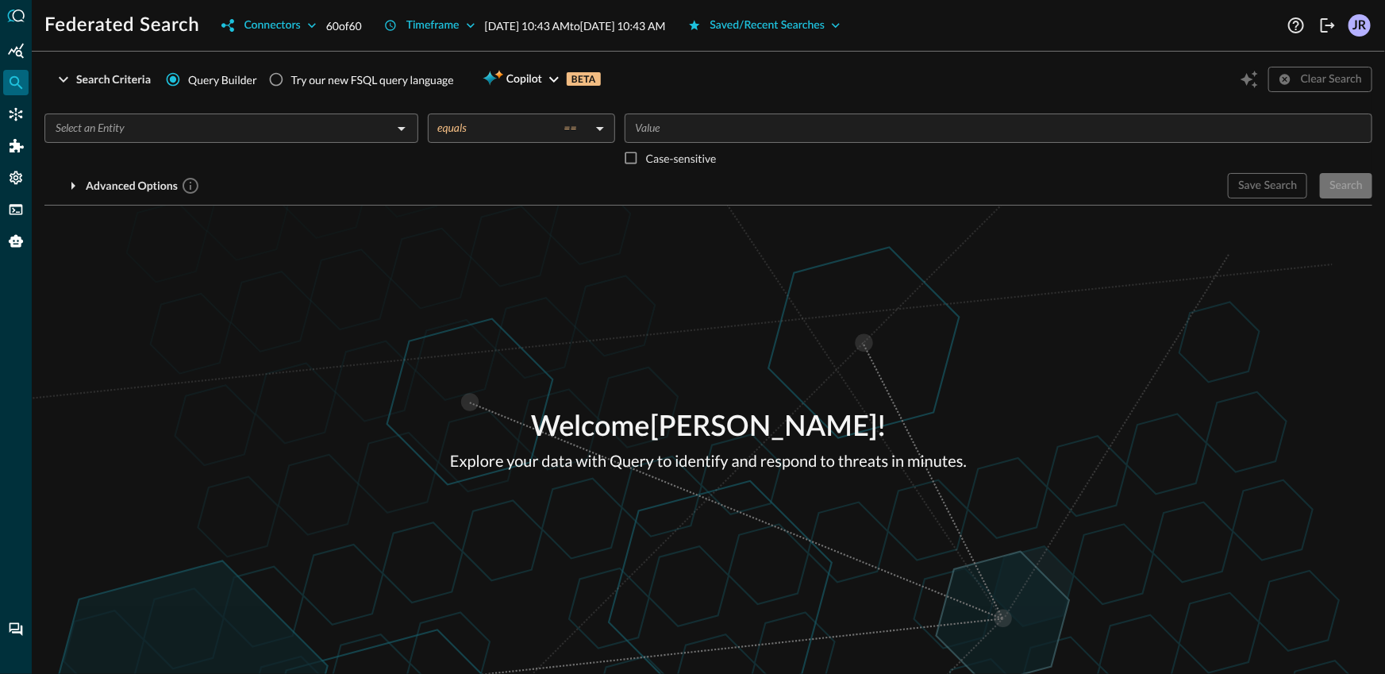
click at [564, 255] on div "Welcome [PERSON_NAME] ! Explore your data with Query to identify and respond to…" at bounding box center [708, 440] width 1353 height 468
click at [306, 130] on input "text" at bounding box center [218, 128] width 338 height 20
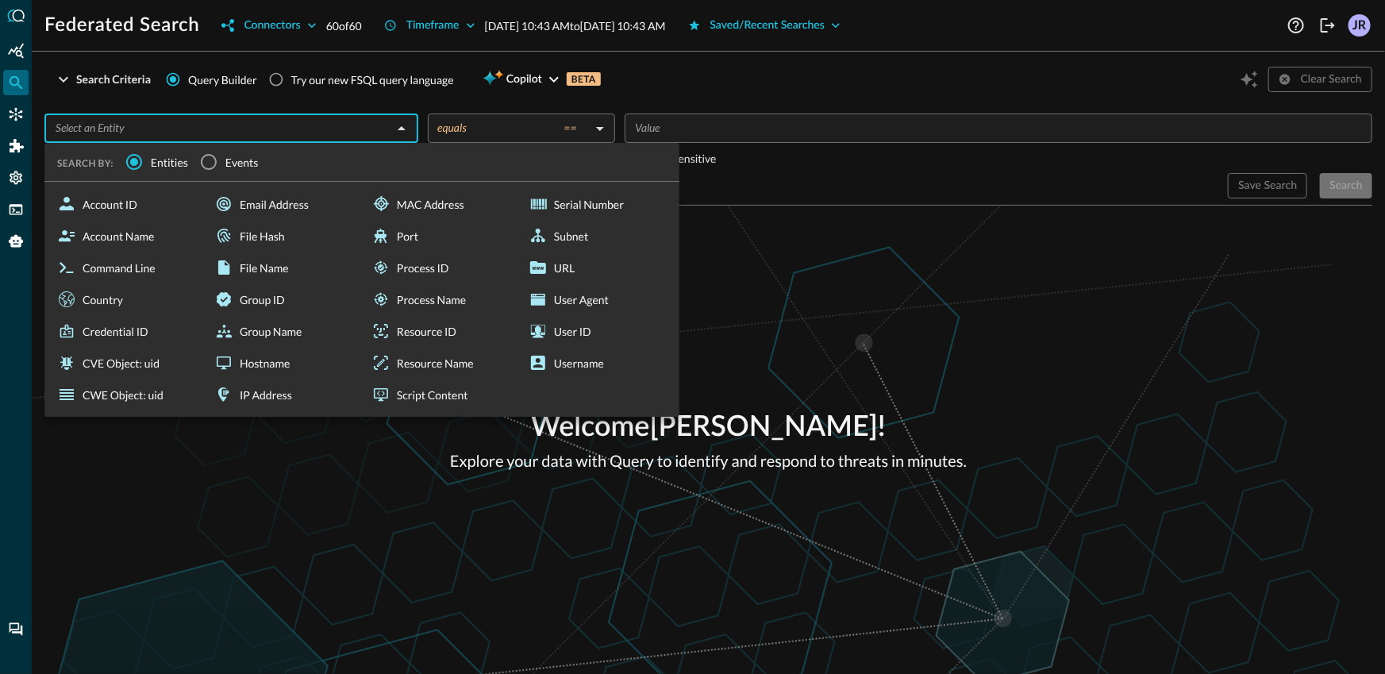
click at [728, 327] on div "Welcome [PERSON_NAME] ! Explore your data with Query to identify and respond to…" at bounding box center [708, 440] width 1353 height 468
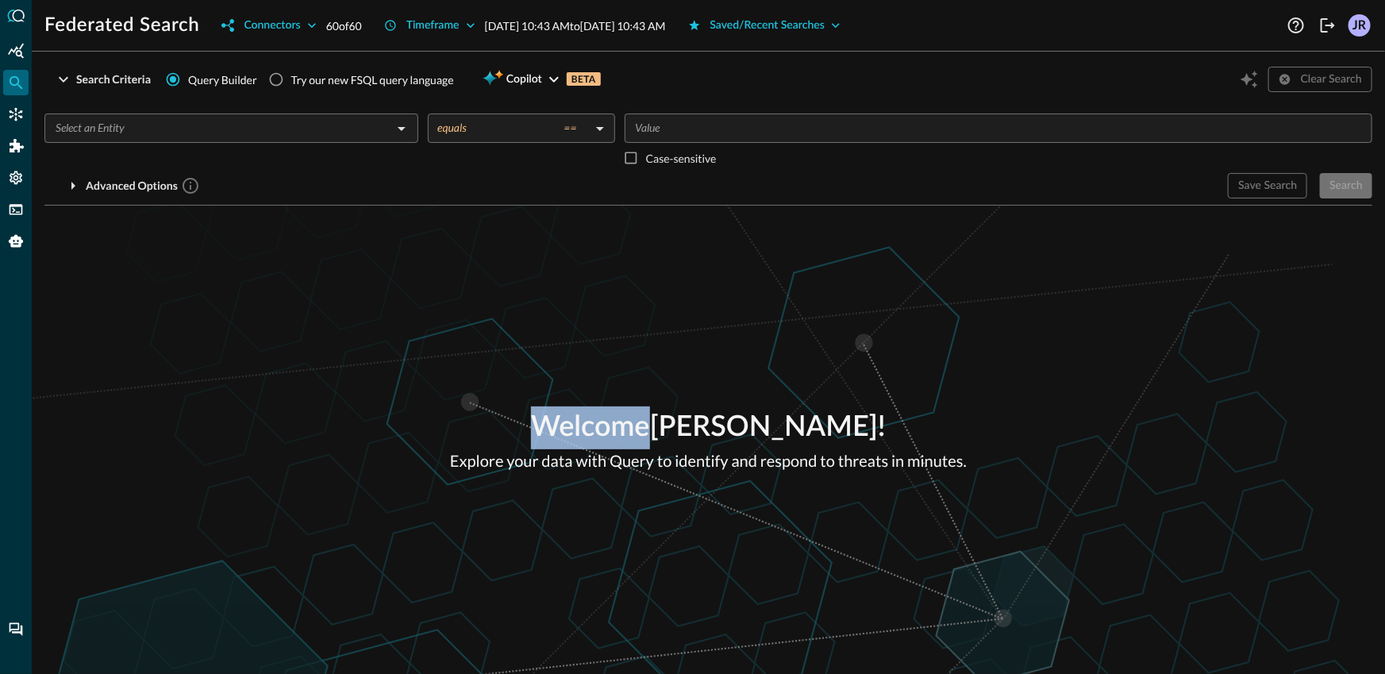
click at [727, 327] on div "Welcome [PERSON_NAME] ! Explore your data with Query to identify and respond to…" at bounding box center [708, 440] width 1353 height 468
click at [245, 208] on div "Welcome [PERSON_NAME] ! Explore your data with Query to identify and respond to…" at bounding box center [708, 440] width 1353 height 468
